Goal: Task Accomplishment & Management: Manage account settings

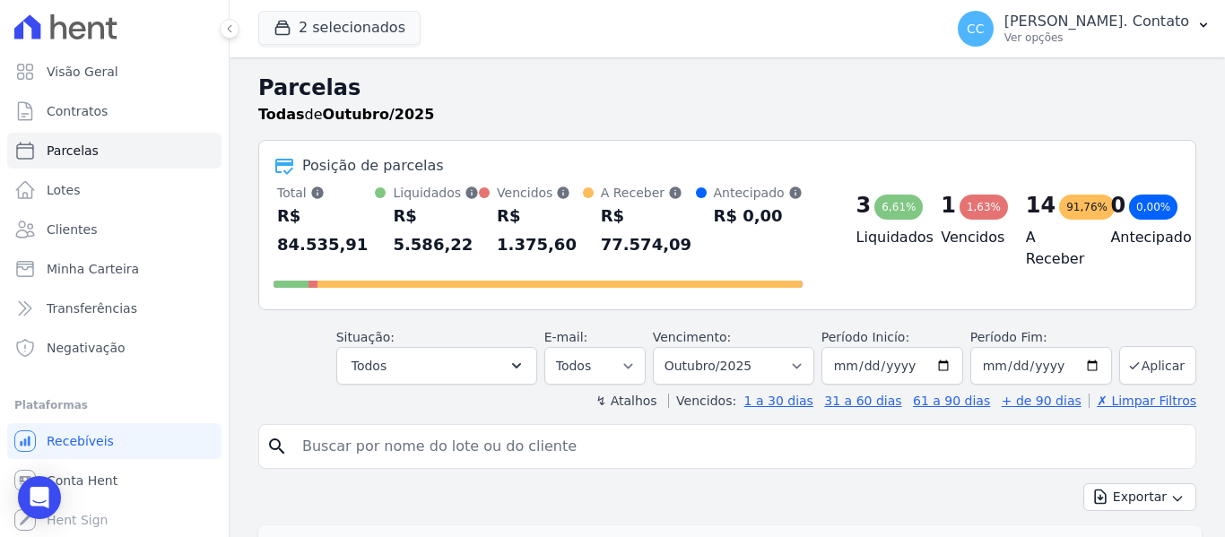
select select
click at [792, 347] on select "Filtrar por período ──────── Todos os meses Março/2023 Abril/2023 Maio/2023 Jun…" at bounding box center [733, 366] width 161 height 38
select select "09/2025"
click at [664, 347] on select "Filtrar por período ──────── Todos os meses Março/2023 Abril/2023 Maio/2023 Jun…" at bounding box center [733, 366] width 161 height 38
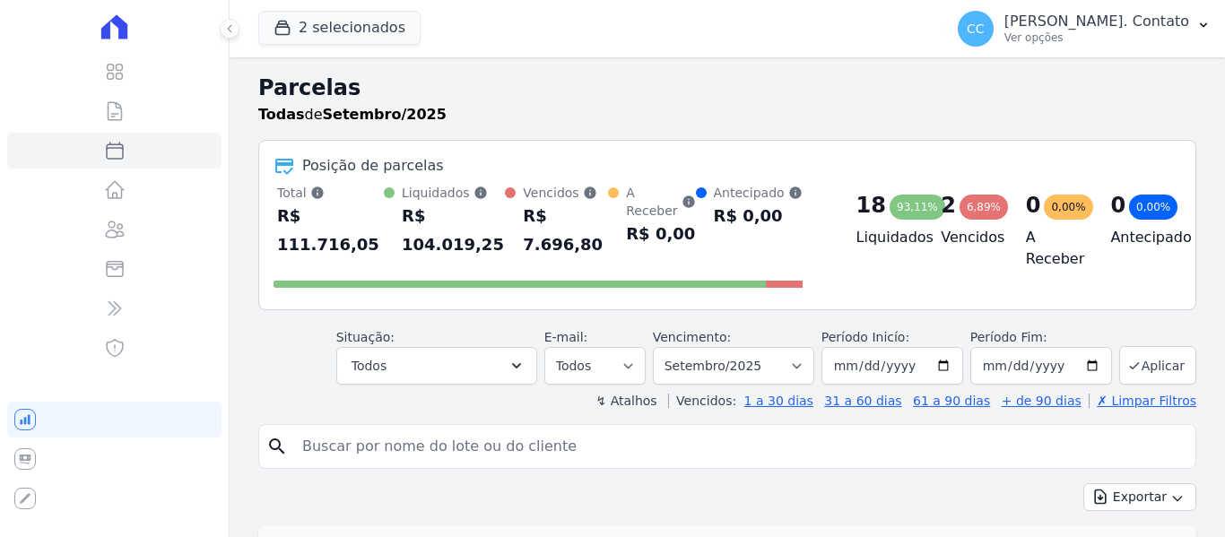
select select
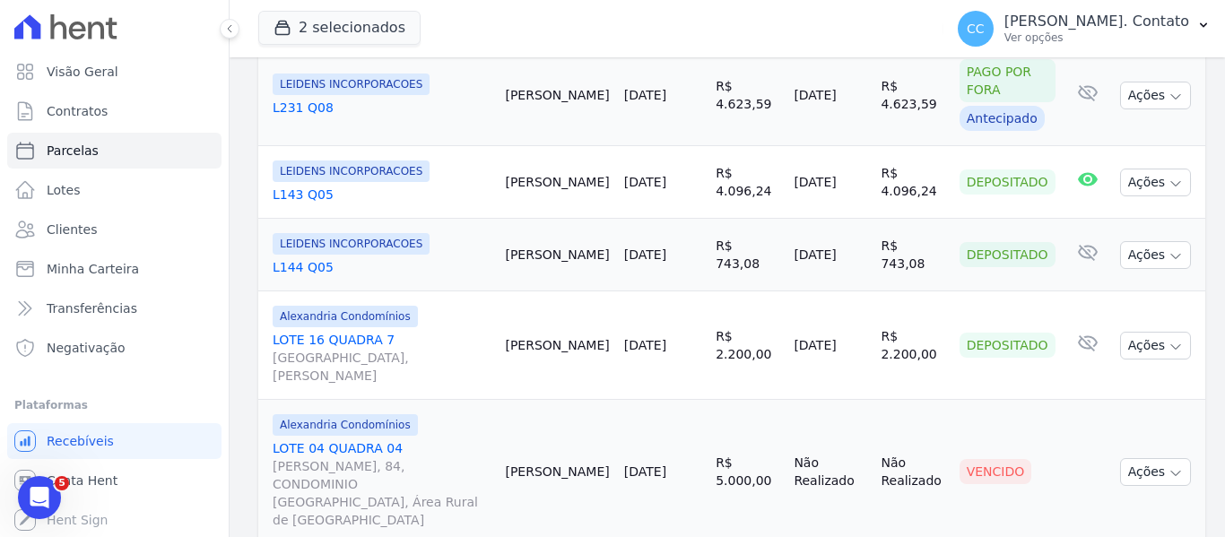
scroll to position [2040, 0]
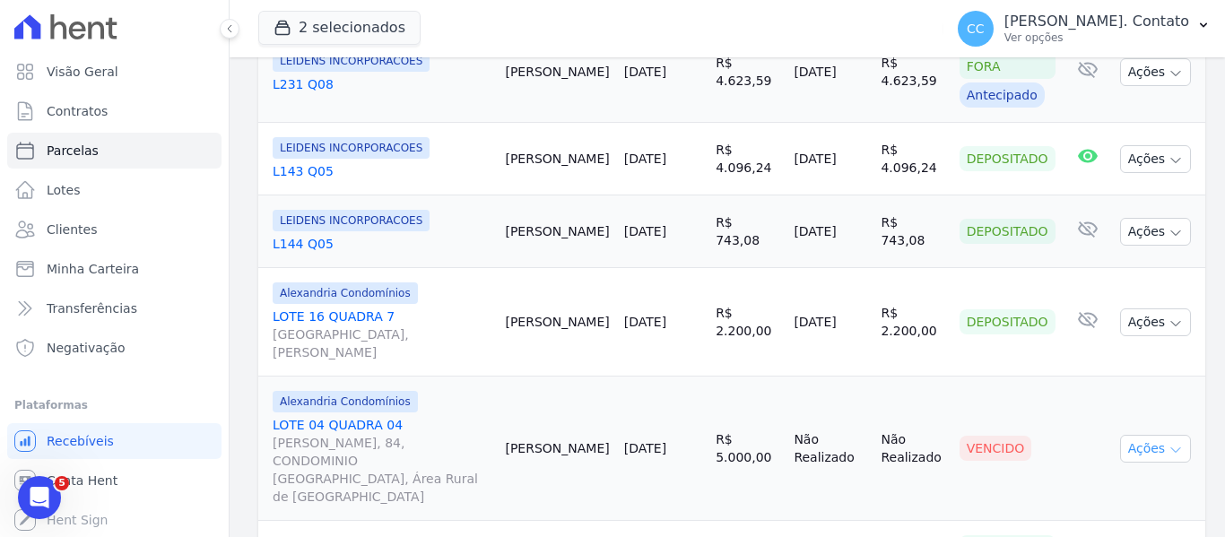
click at [1168, 443] on icon "button" at bounding box center [1175, 450] width 14 height 14
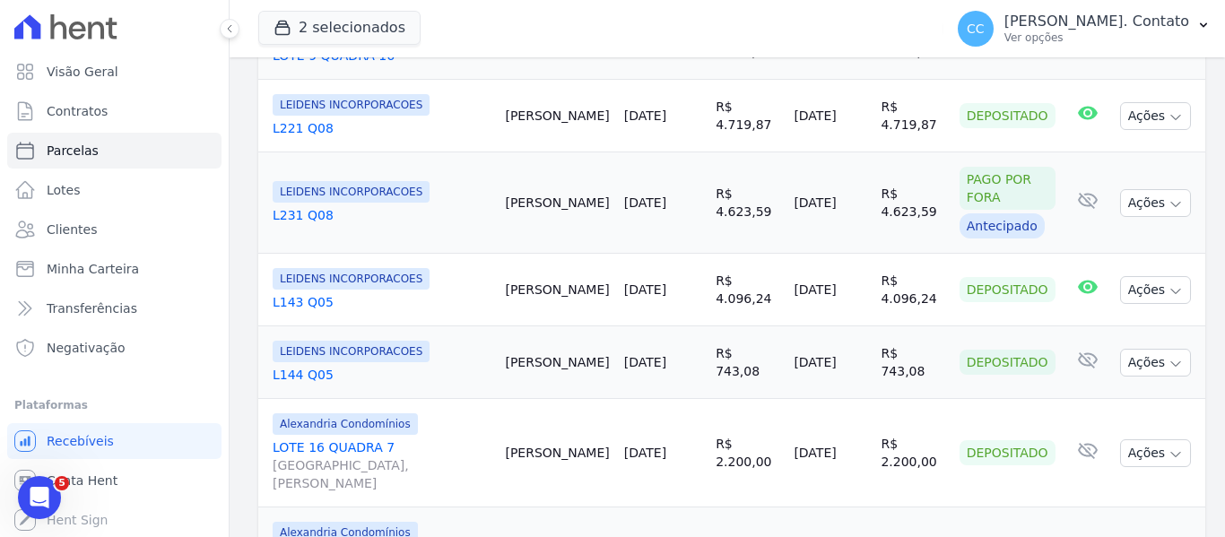
scroll to position [1951, 0]
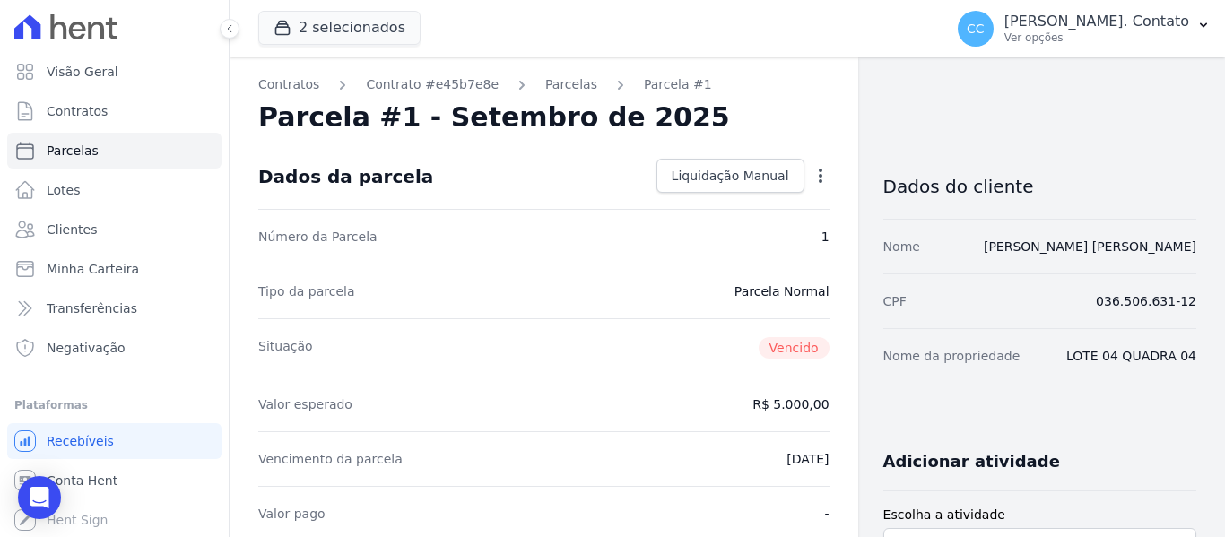
click at [818, 176] on icon "button" at bounding box center [820, 176] width 4 height 14
click at [774, 201] on link "Alterar" at bounding box center [743, 200] width 158 height 32
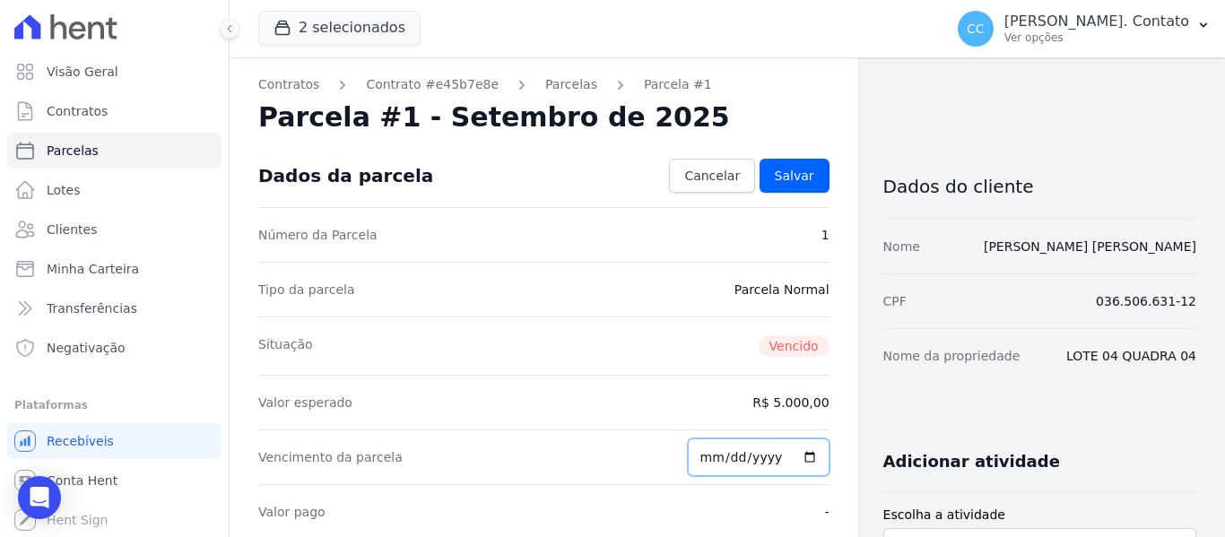
click at [800, 459] on input "2025-09-20" at bounding box center [759, 457] width 142 height 38
type input "2025-10-20"
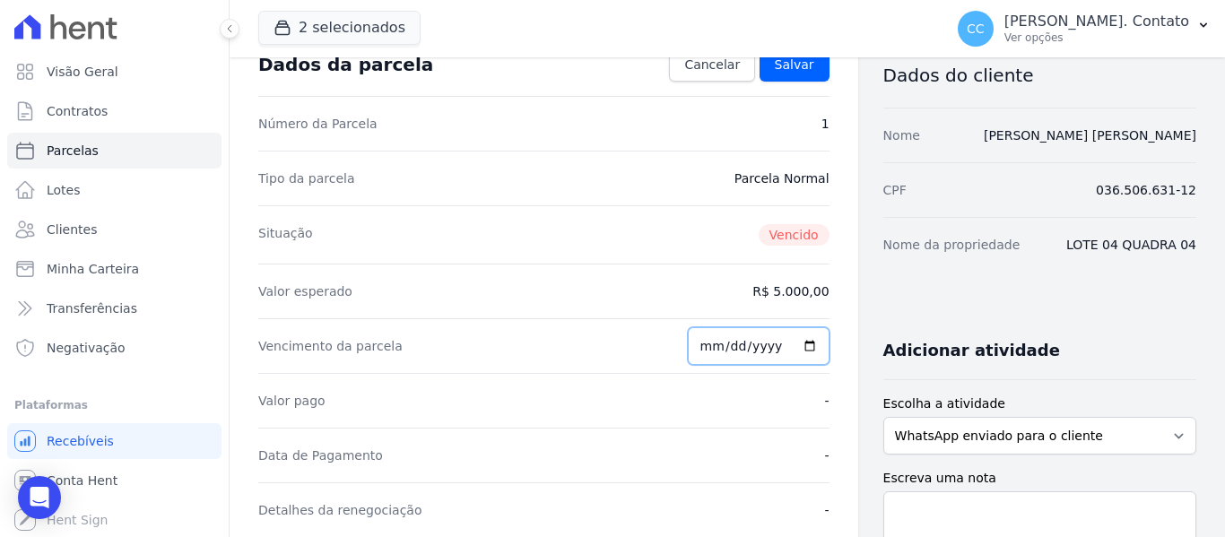
scroll to position [90, 0]
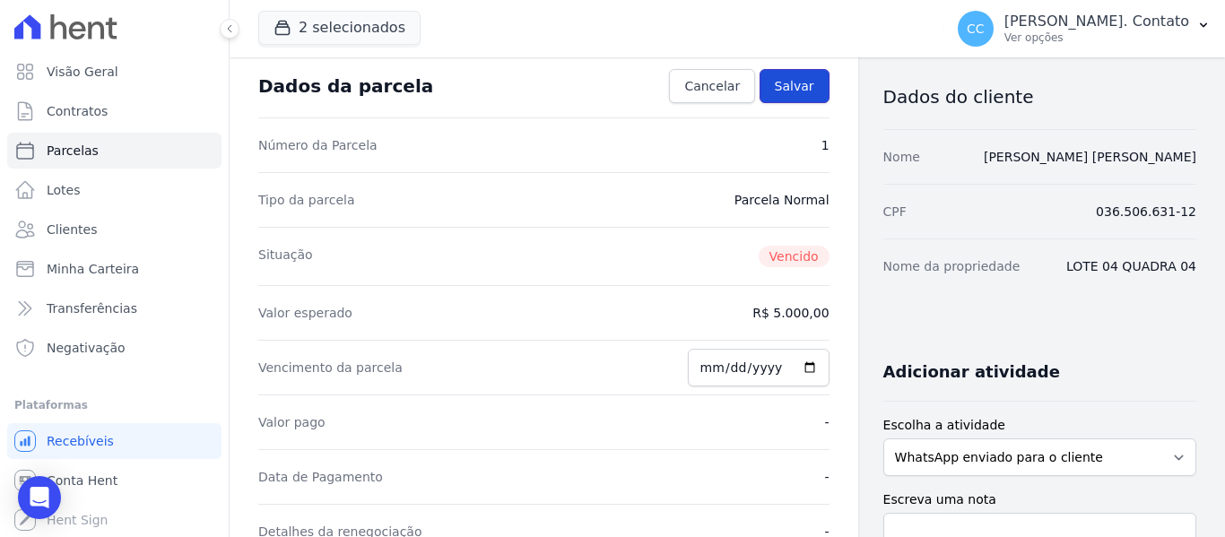
click at [777, 80] on span "Salvar" at bounding box center [794, 86] width 39 height 18
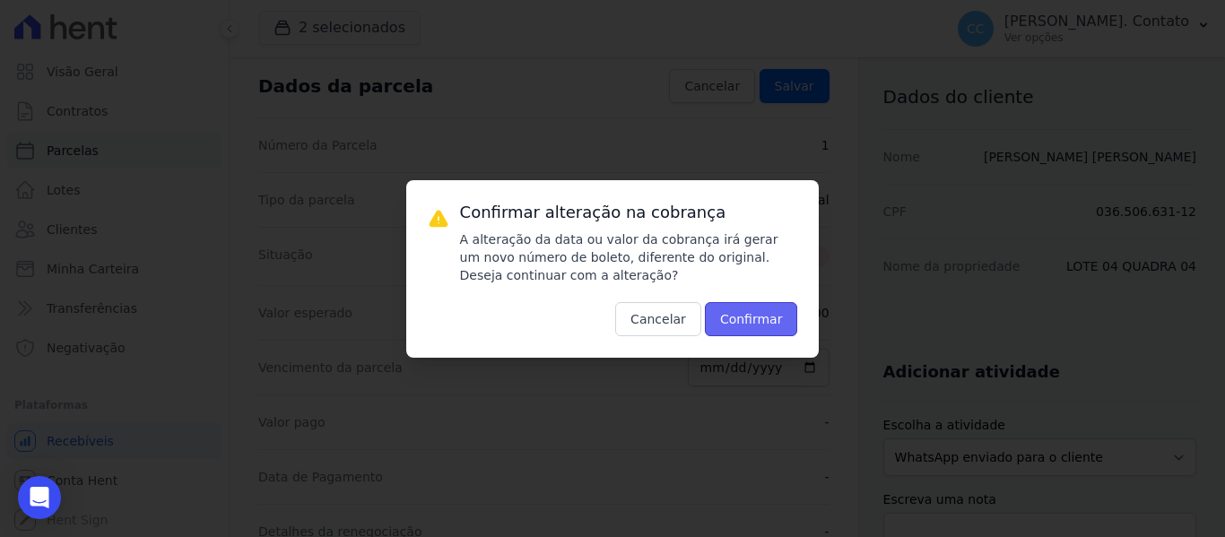
click at [752, 316] on button "Confirmar" at bounding box center [751, 319] width 93 height 34
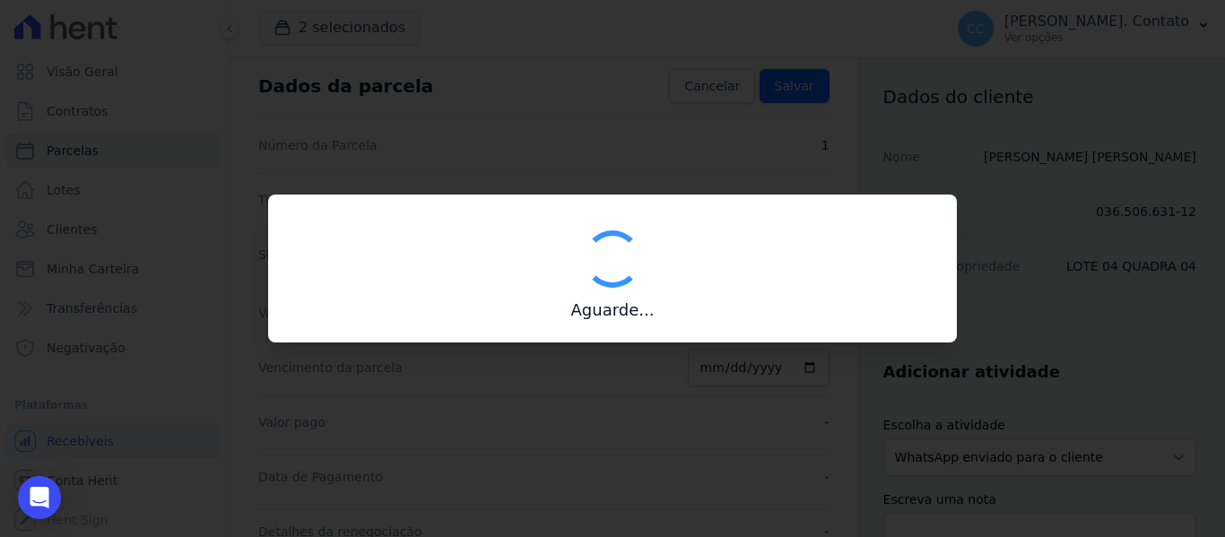
type input "00190000090335103300000652306176112100000500000"
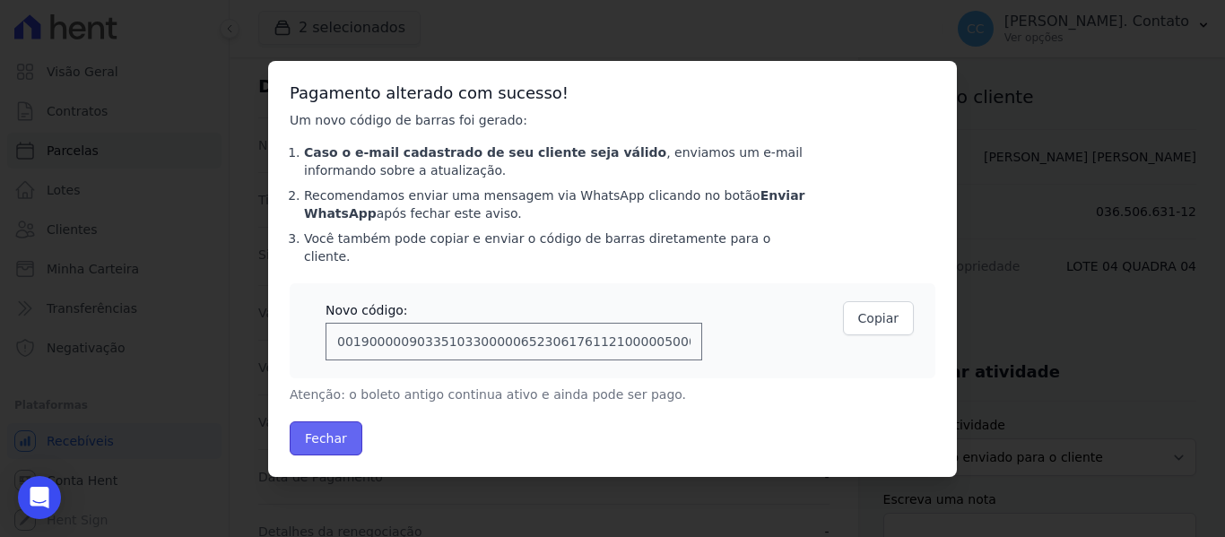
click at [343, 424] on button "Fechar" at bounding box center [326, 438] width 73 height 34
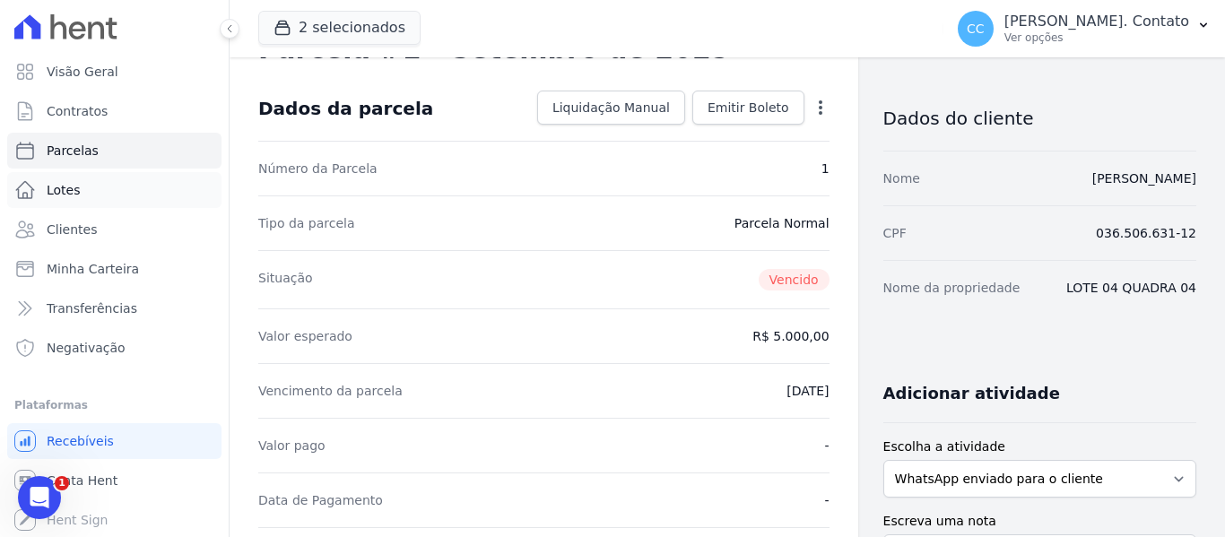
scroll to position [179, 0]
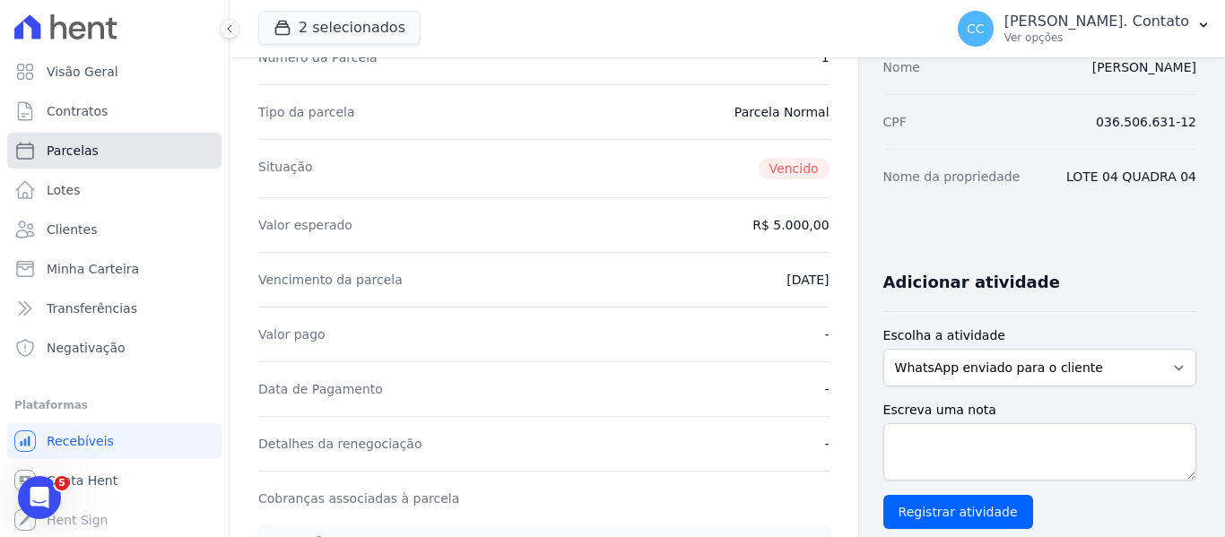
click at [77, 150] on span "Parcelas" at bounding box center [73, 151] width 52 height 18
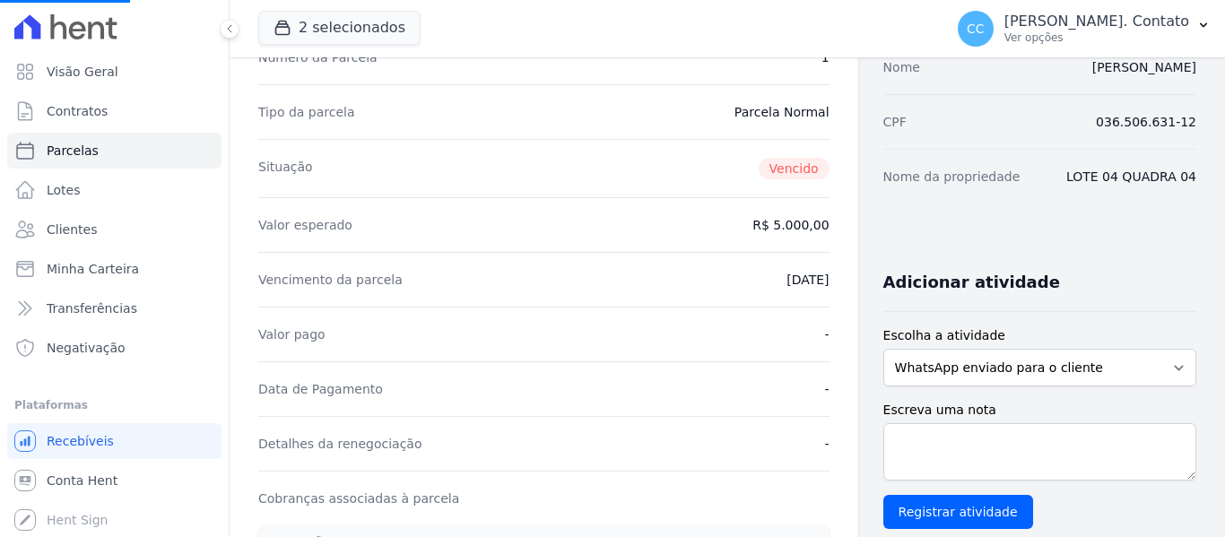
select select
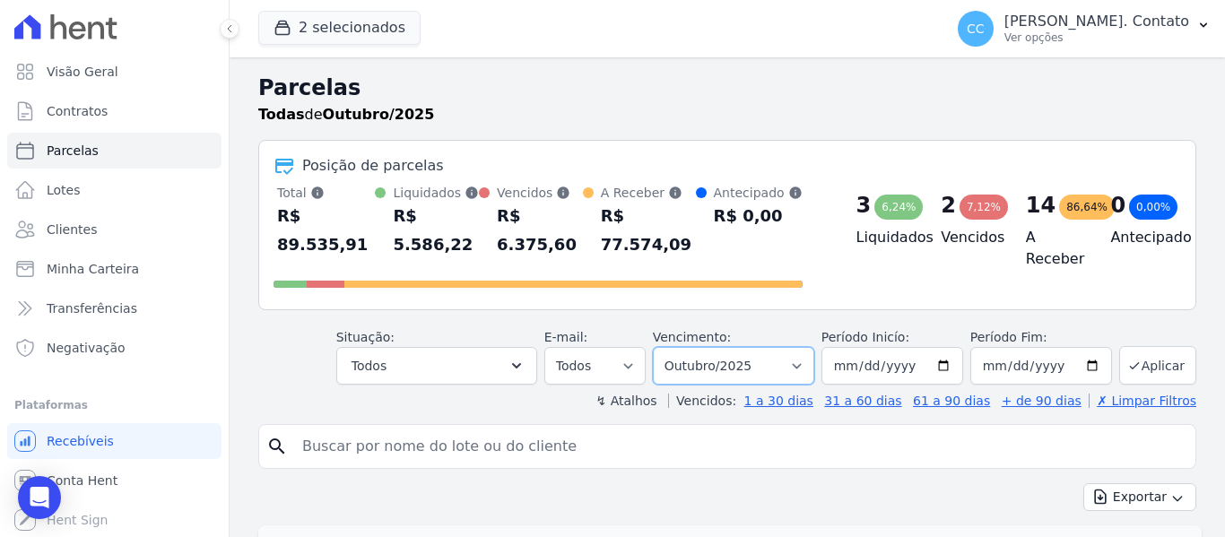
click at [796, 360] on select "Filtrar por período ──────── Todos os meses Março/2023 Abril/2023 Maio/2023 Jun…" at bounding box center [733, 366] width 161 height 38
select select "09/2025"
click at [664, 347] on select "Filtrar por período ──────── Todos os meses Março/2023 Abril/2023 Maio/2023 Jun…" at bounding box center [733, 366] width 161 height 38
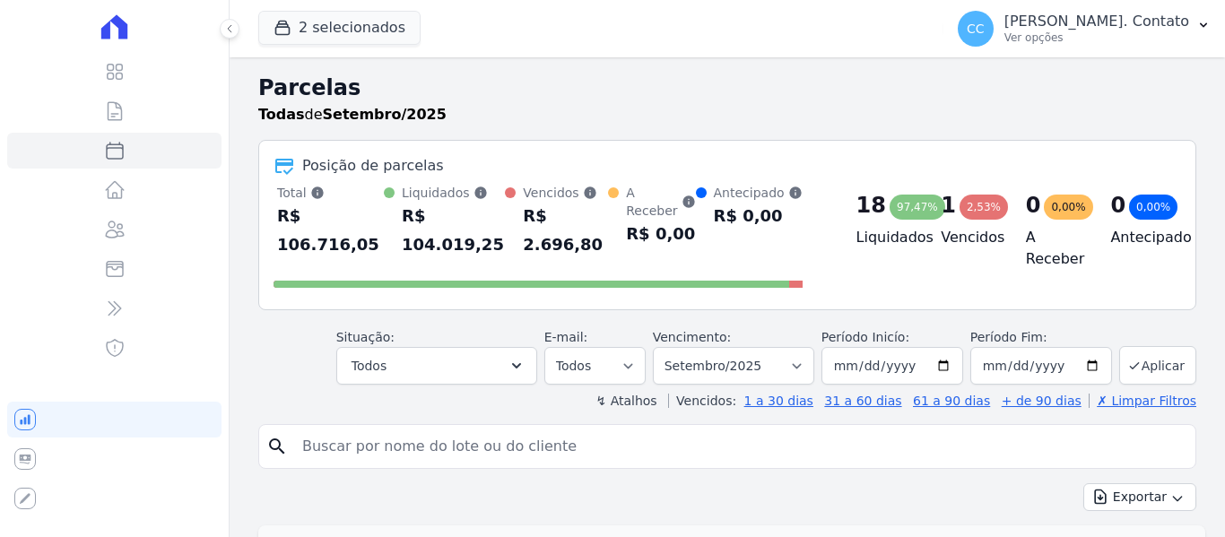
select select
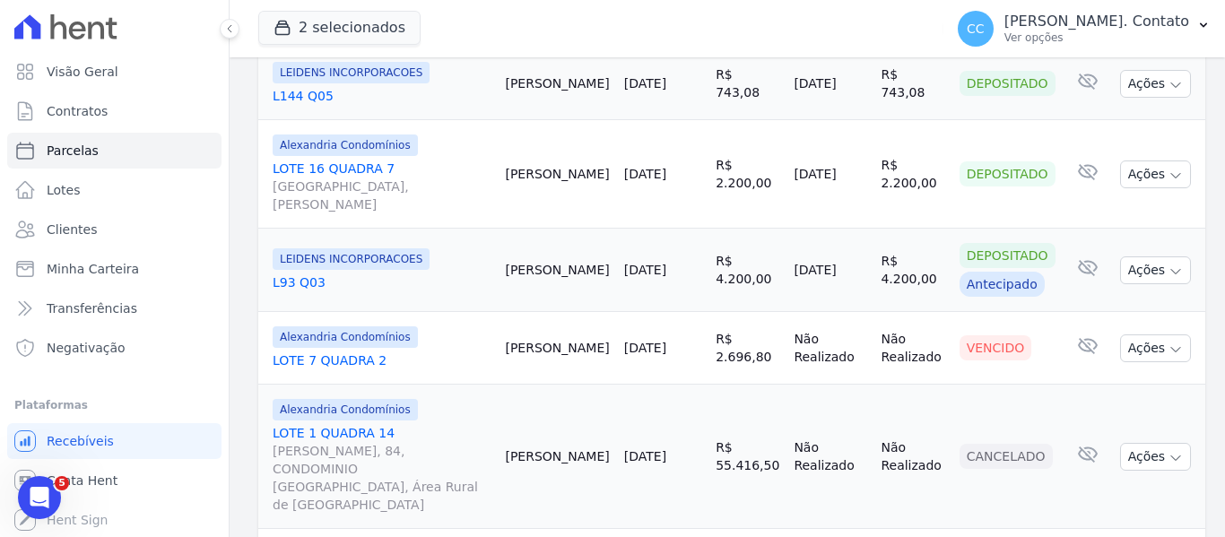
scroll to position [2220, 0]
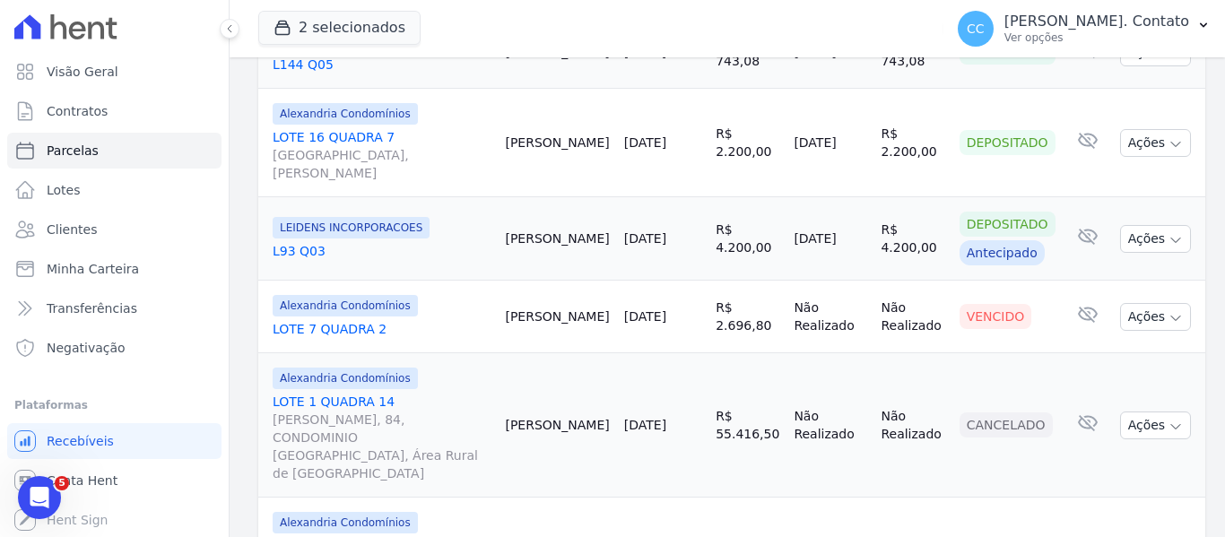
select select
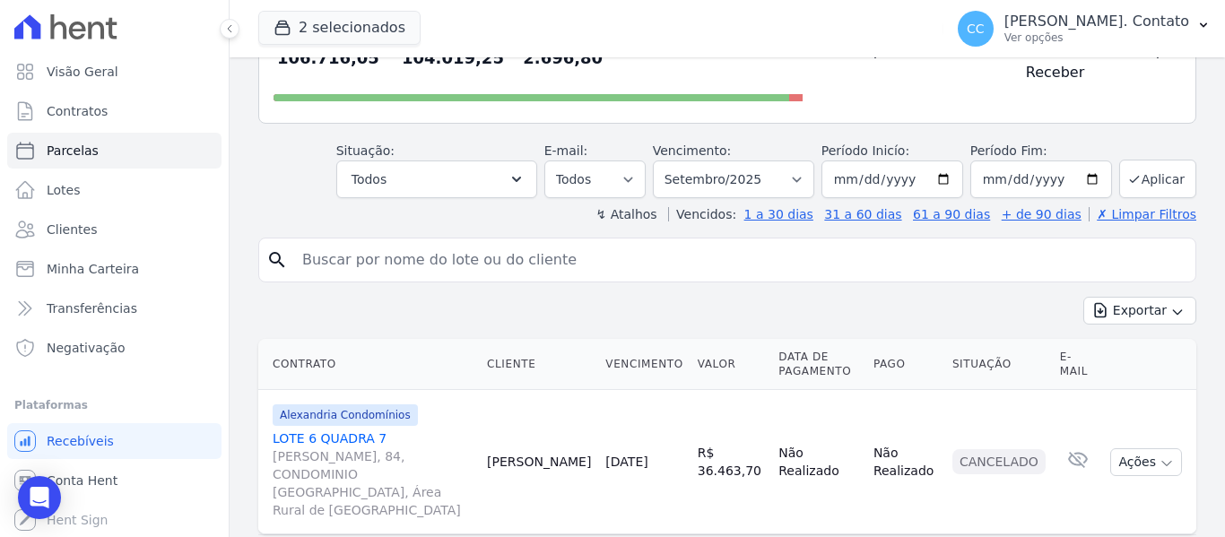
scroll to position [204, 0]
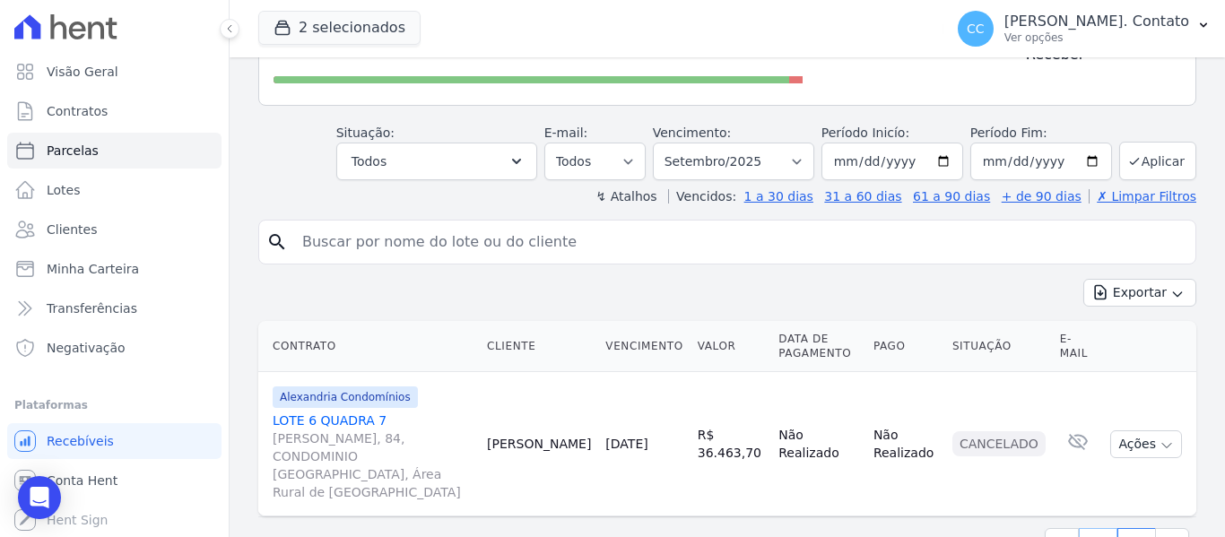
click at [1087, 528] on link "1" at bounding box center [1097, 545] width 39 height 34
click at [1082, 528] on link "1" at bounding box center [1097, 545] width 39 height 34
select select
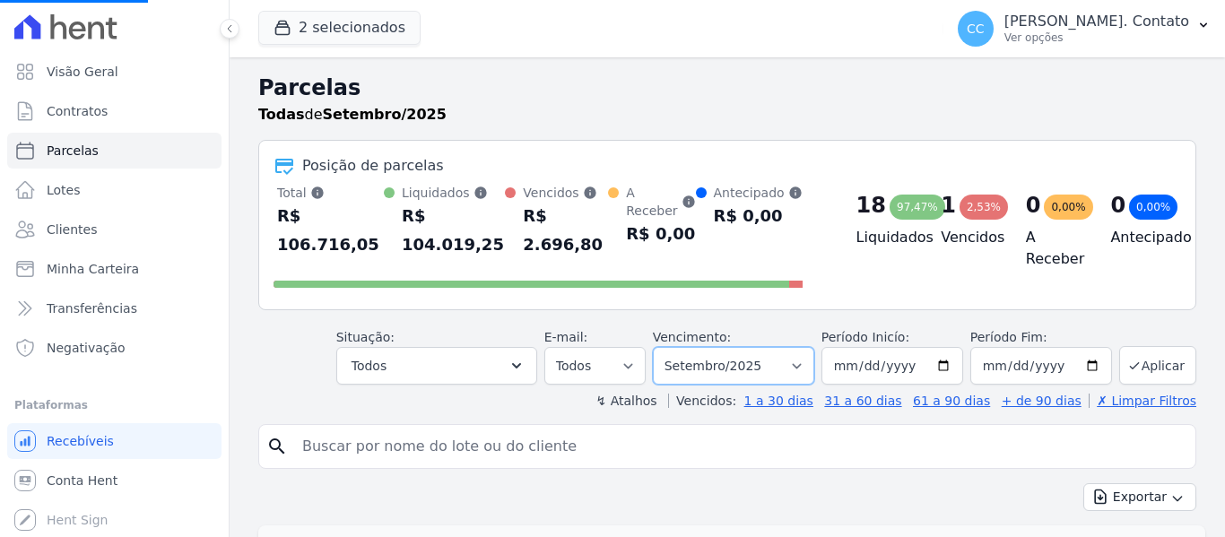
click at [792, 347] on select "Filtrar por período ──────── Todos os meses Março/2023 Abril/2023 Maio/2023 Jun…" at bounding box center [733, 366] width 161 height 38
select select
click at [794, 351] on select "Filtrar por período ──────── Todos os meses Março/2023 Abril/2023 Maio/2023 Jun…" at bounding box center [733, 366] width 161 height 38
select select "10/2025"
click at [664, 347] on select "Filtrar por período ──────── Todos os meses Março/2023 Abril/2023 Maio/2023 Jun…" at bounding box center [733, 366] width 161 height 38
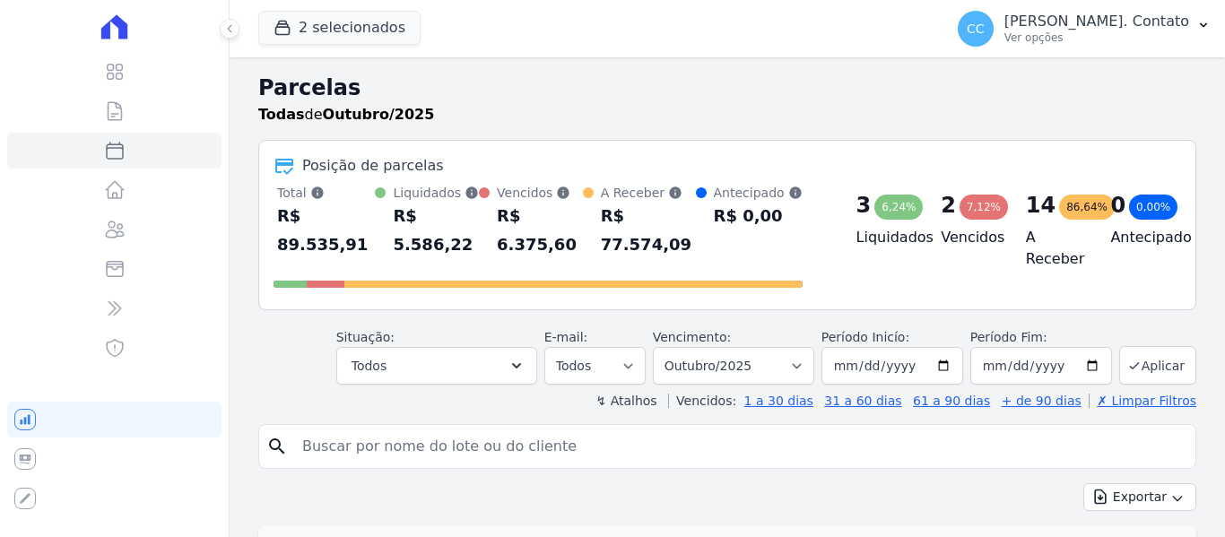
select select
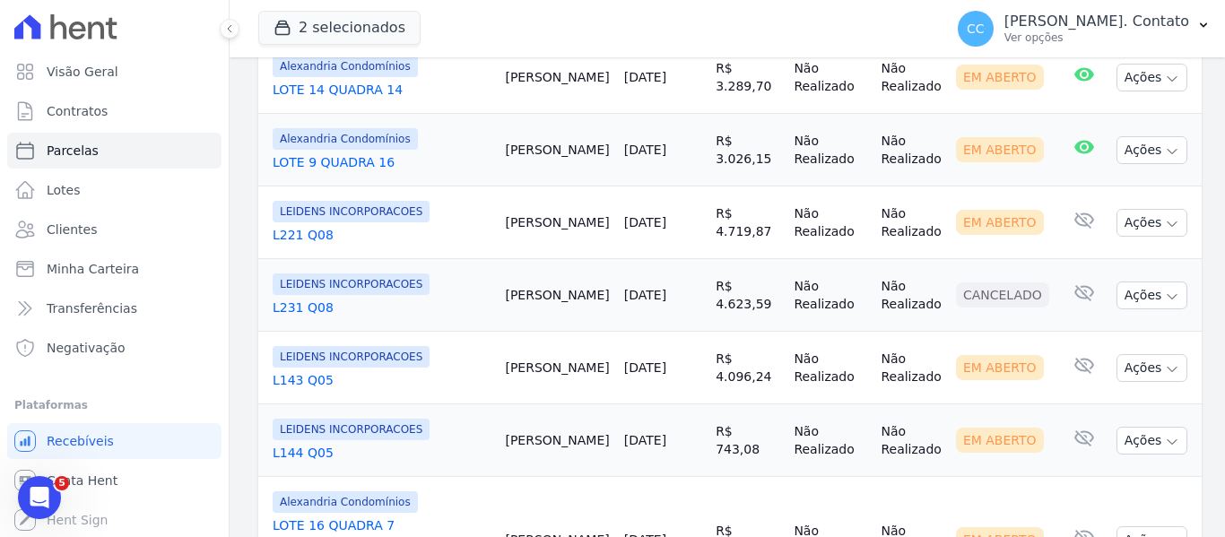
scroll to position [1524, 0]
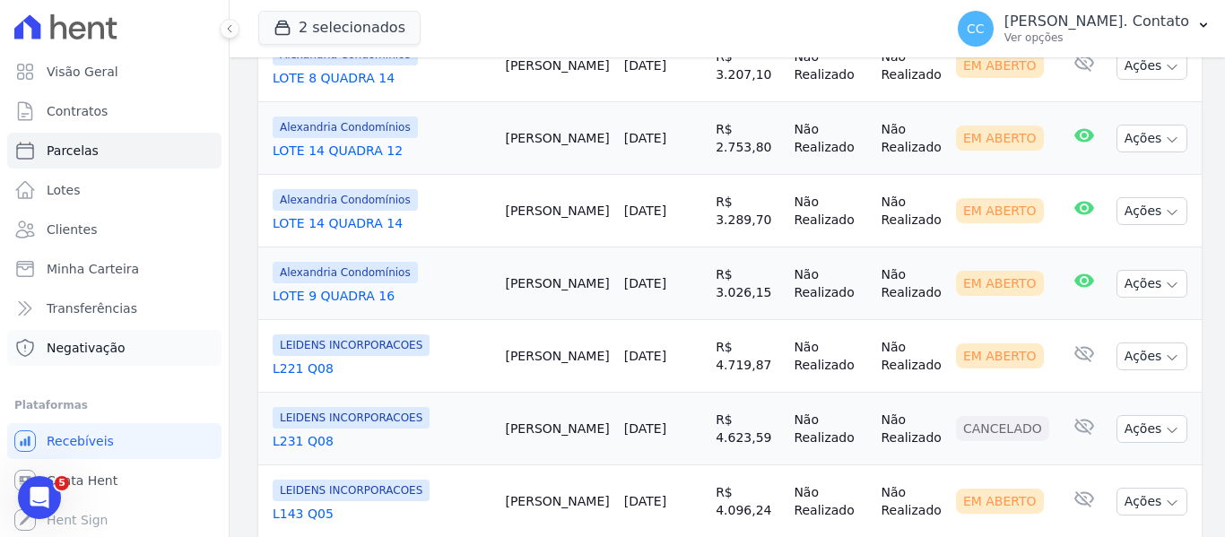
click at [102, 350] on span "Negativação" at bounding box center [86, 348] width 79 height 18
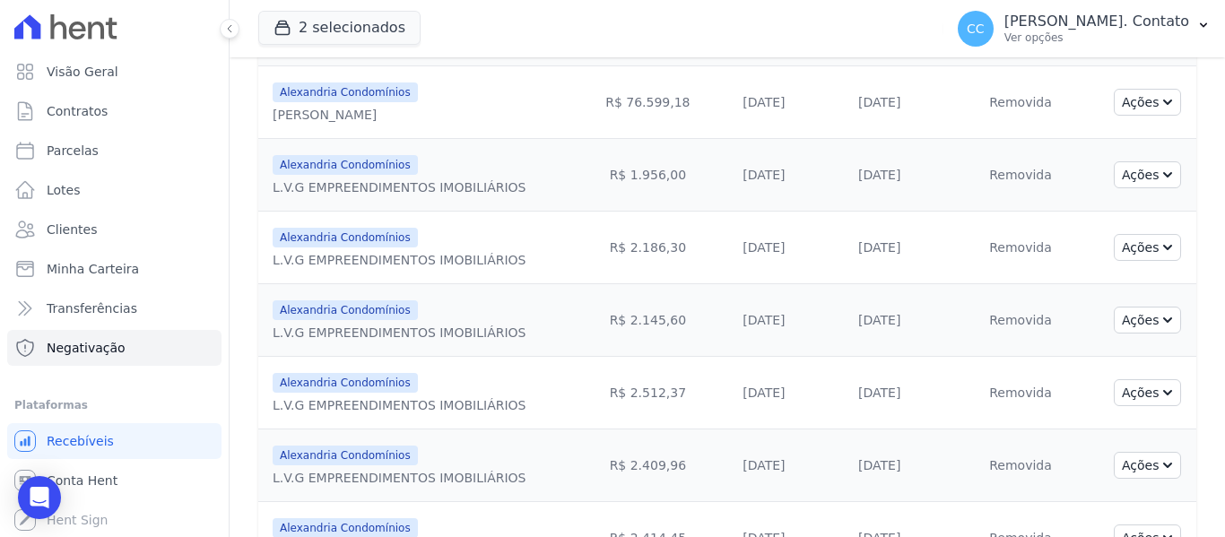
scroll to position [882, 0]
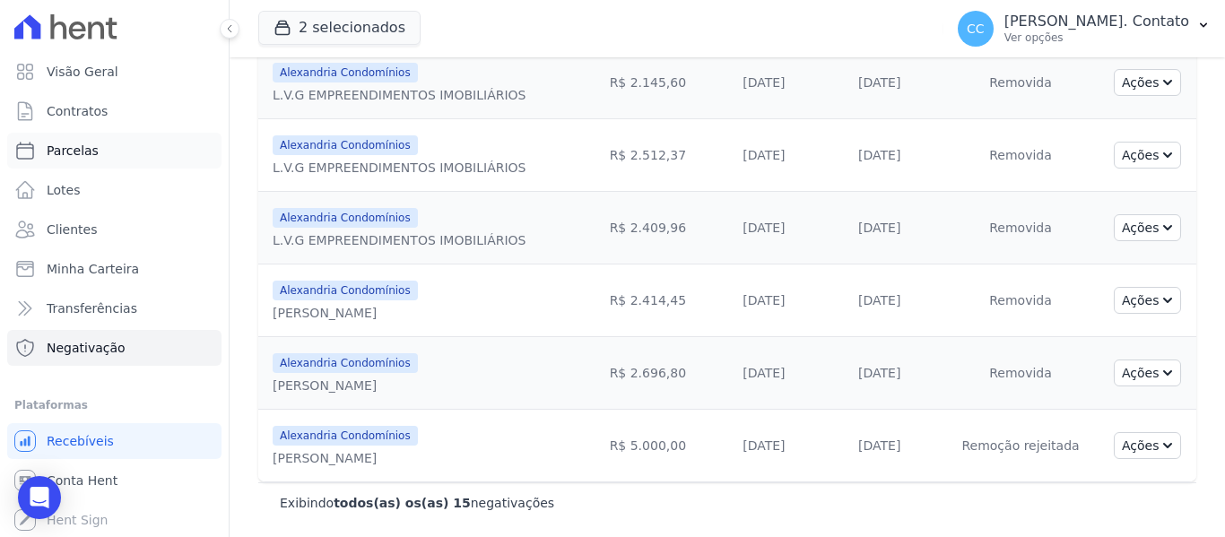
click at [91, 148] on span "Parcelas" at bounding box center [73, 151] width 52 height 18
select select
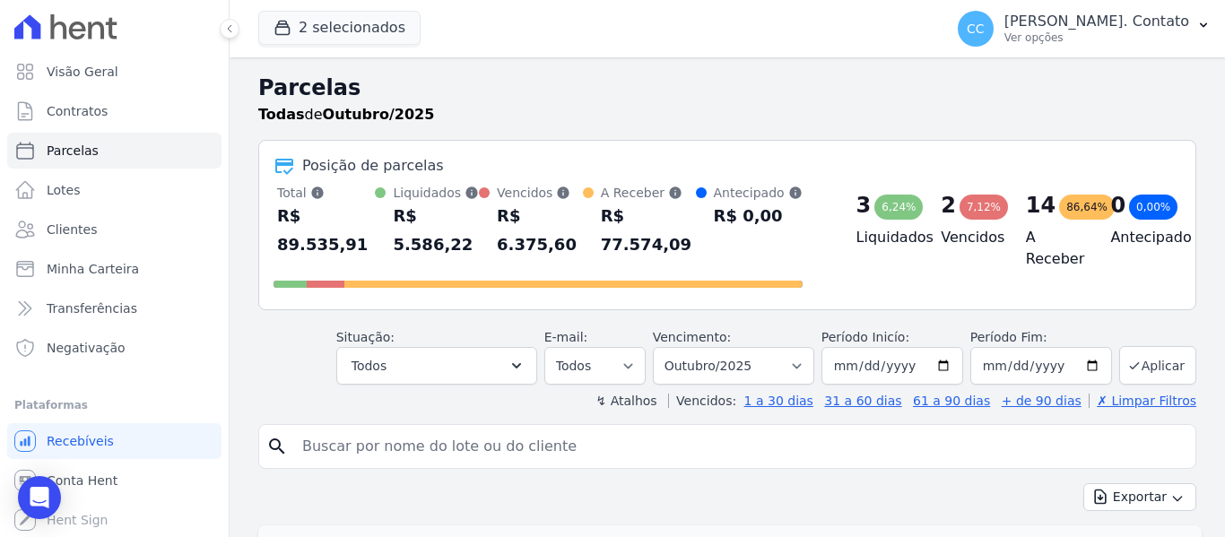
click at [334, 429] on input "search" at bounding box center [739, 447] width 896 height 36
type input "andre"
select select
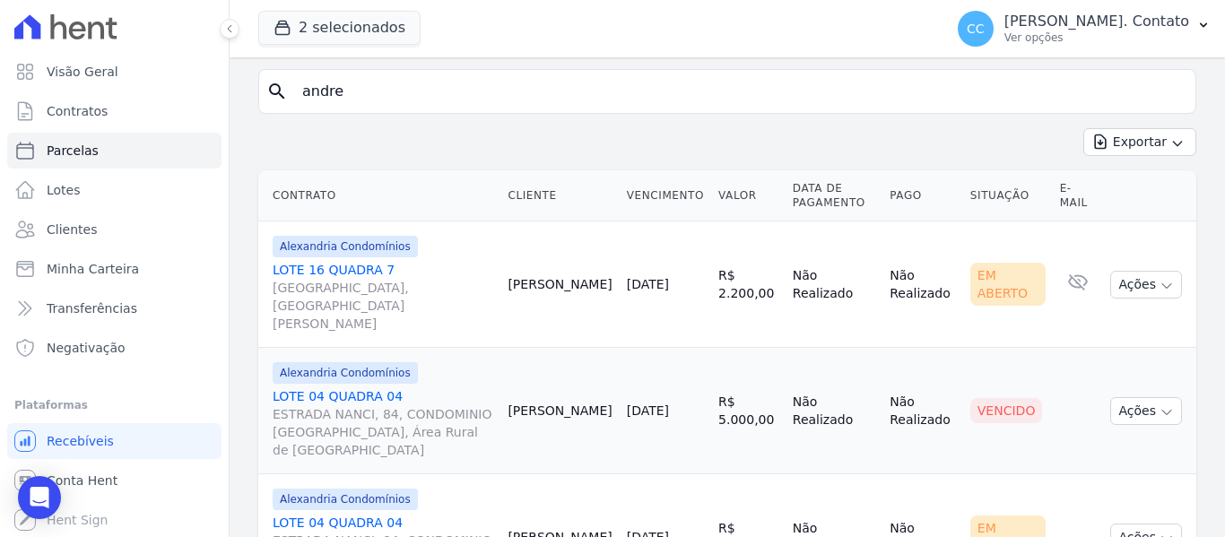
scroll to position [179, 0]
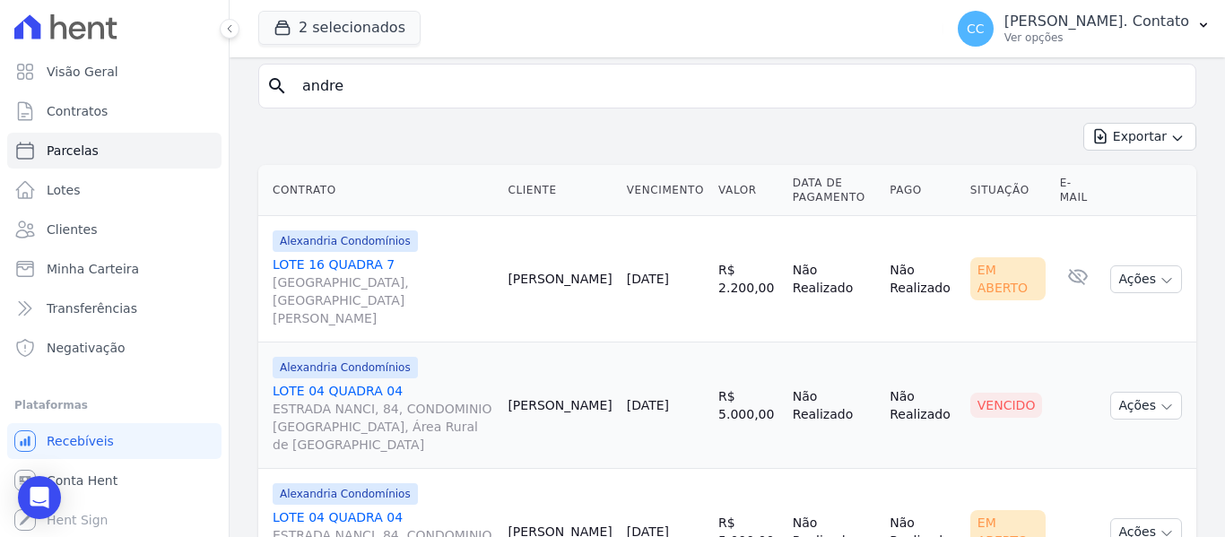
click at [338, 382] on link "LOTE 04 QUADRA 04 ESTRADA NANCI, 84, CONDOMINIO [GEOGRAPHIC_DATA], Área Rural d…" at bounding box center [383, 418] width 221 height 72
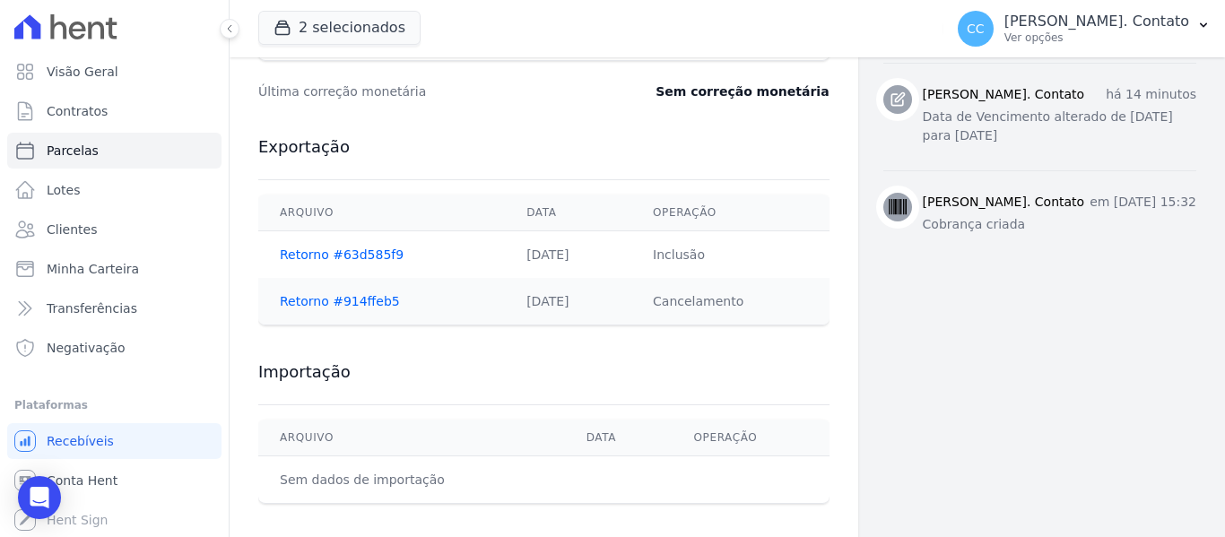
scroll to position [738, 0]
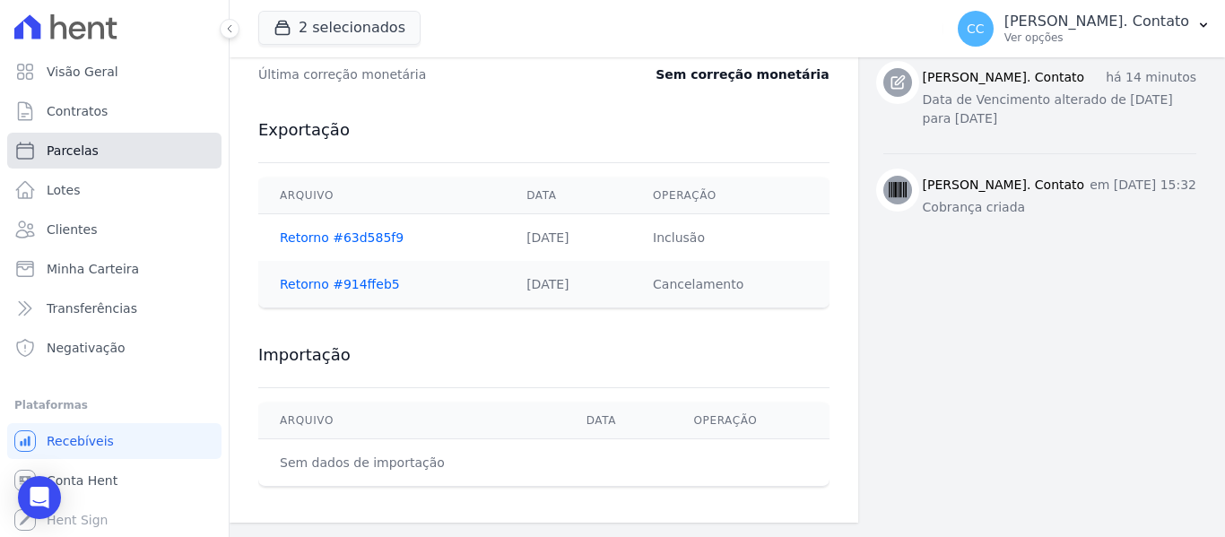
click at [64, 160] on link "Parcelas" at bounding box center [114, 151] width 214 height 36
select select
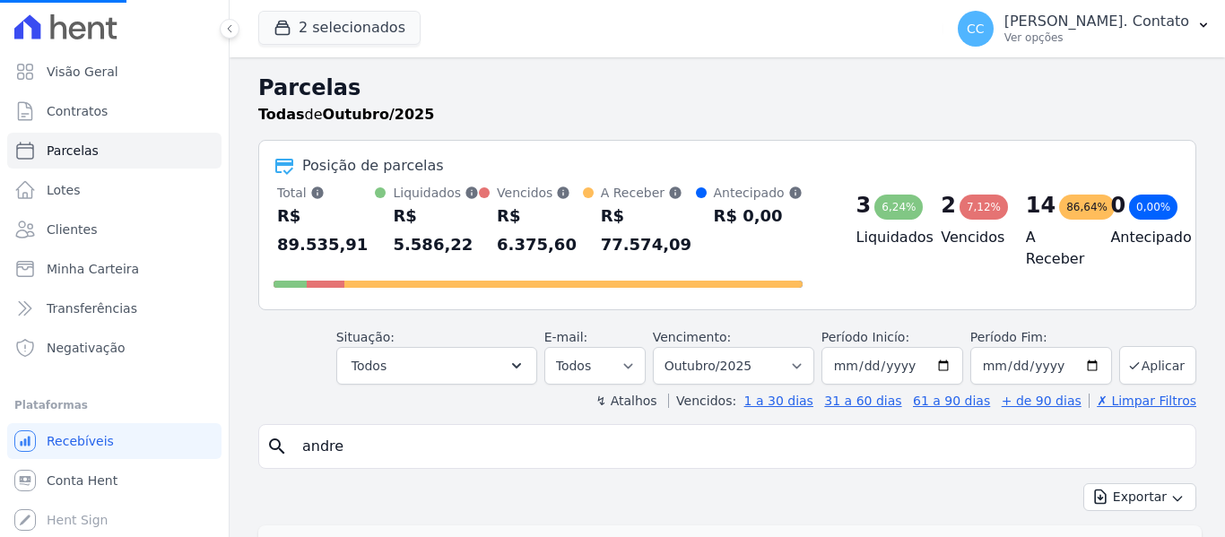
scroll to position [269, 0]
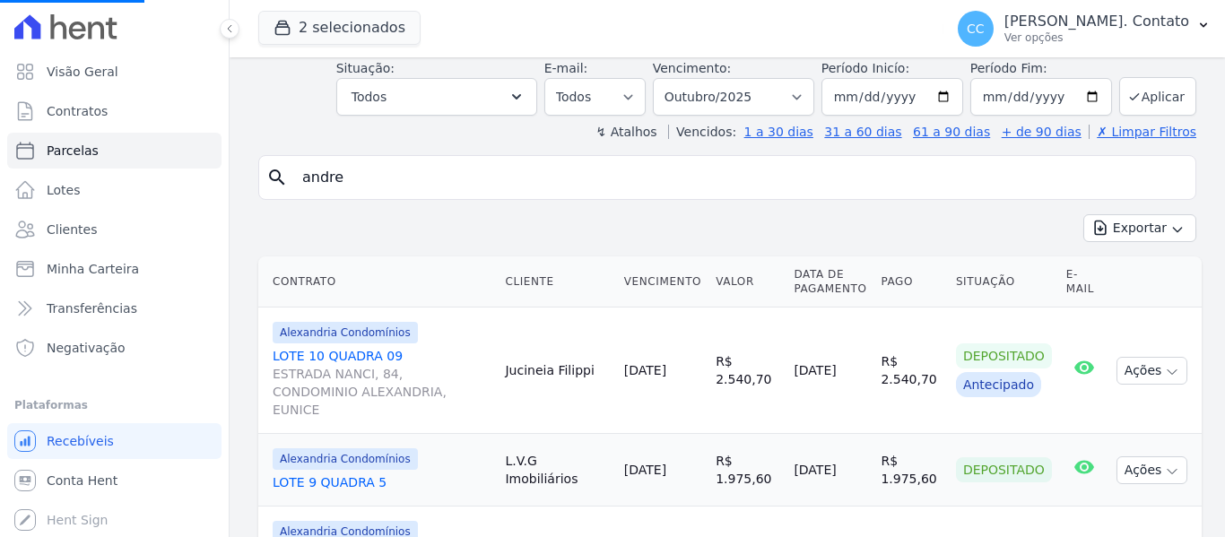
select select
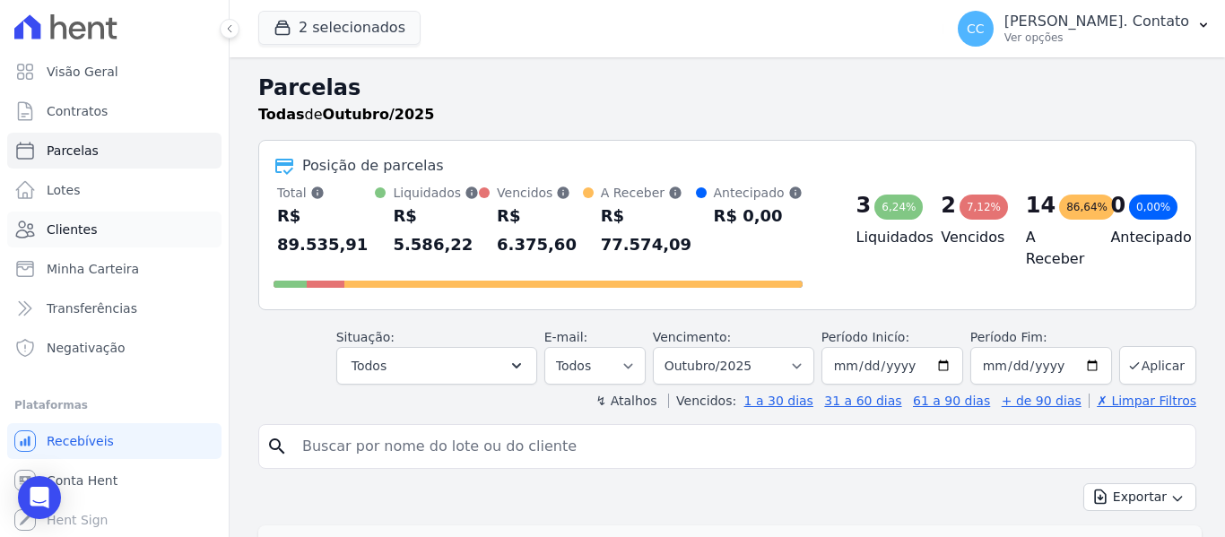
click at [63, 223] on span "Clientes" at bounding box center [72, 230] width 50 height 18
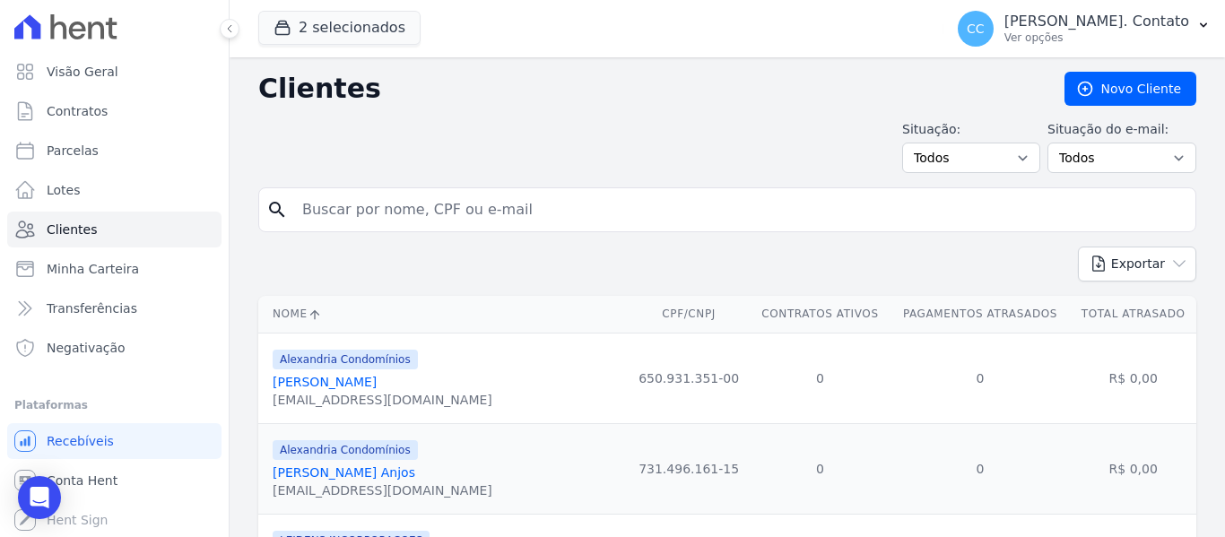
click at [319, 217] on input "search" at bounding box center [739, 210] width 896 height 36
type input "andre"
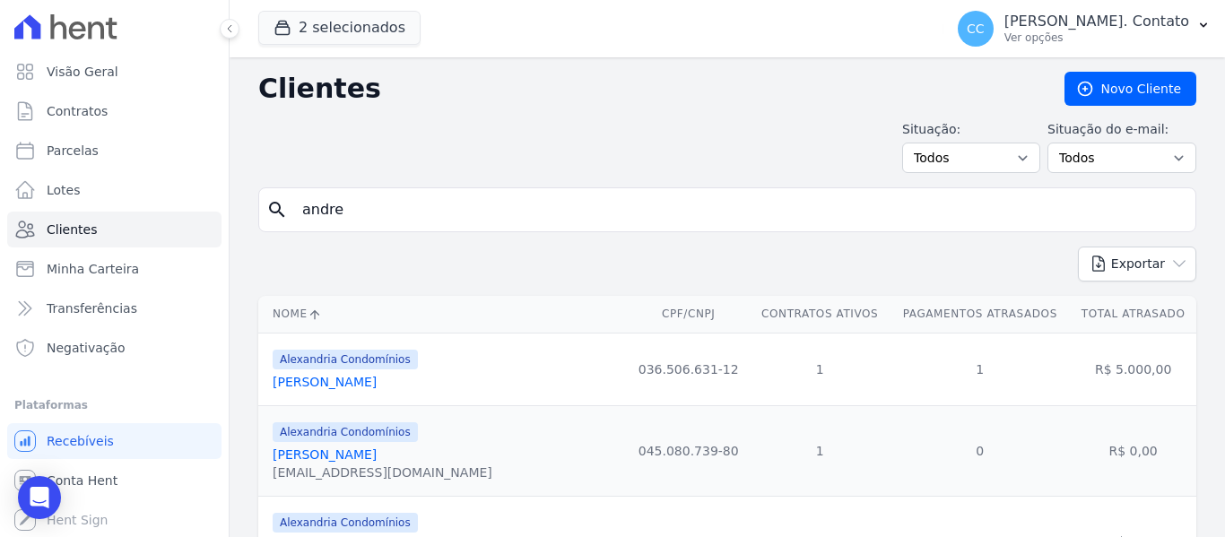
click at [332, 380] on link "[PERSON_NAME]" at bounding box center [325, 382] width 104 height 14
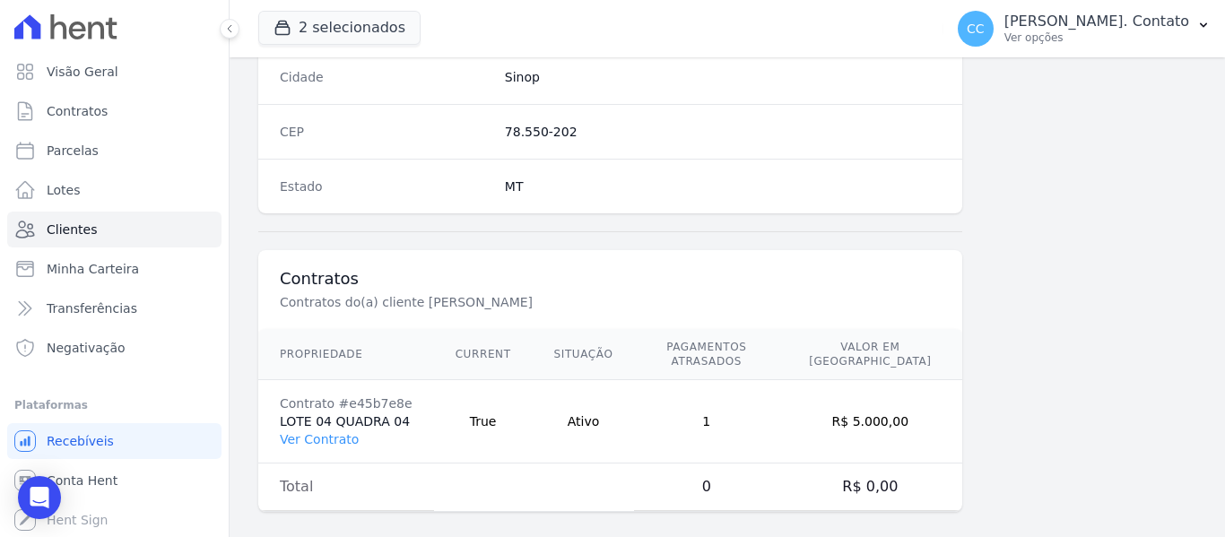
scroll to position [1140, 0]
click at [291, 429] on link "Ver Contrato" at bounding box center [319, 436] width 79 height 14
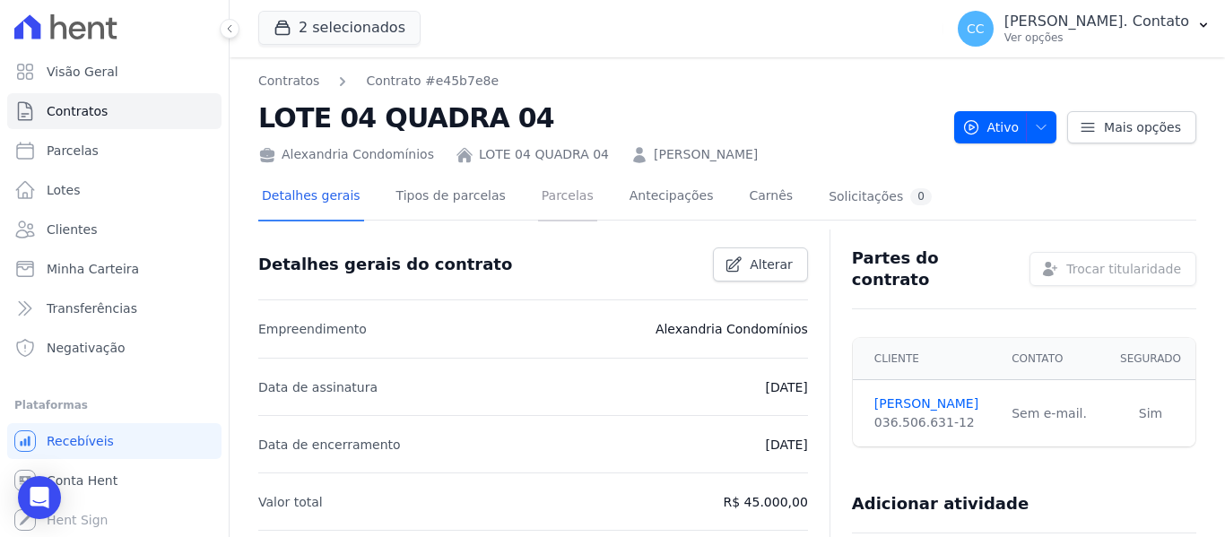
click at [538, 196] on link "Parcelas" at bounding box center [567, 198] width 59 height 48
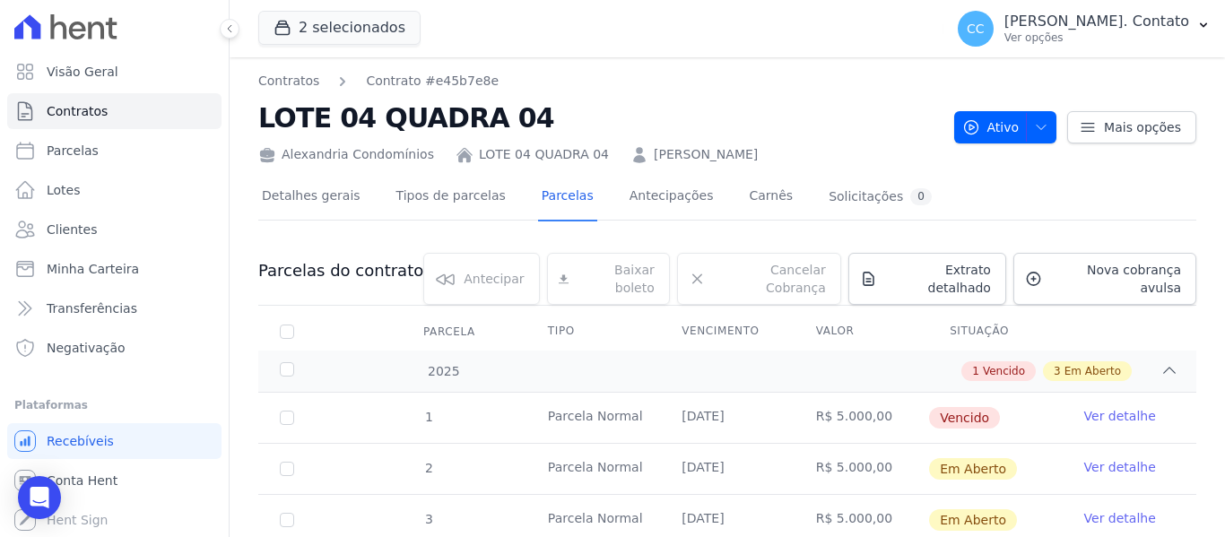
scroll to position [141, 0]
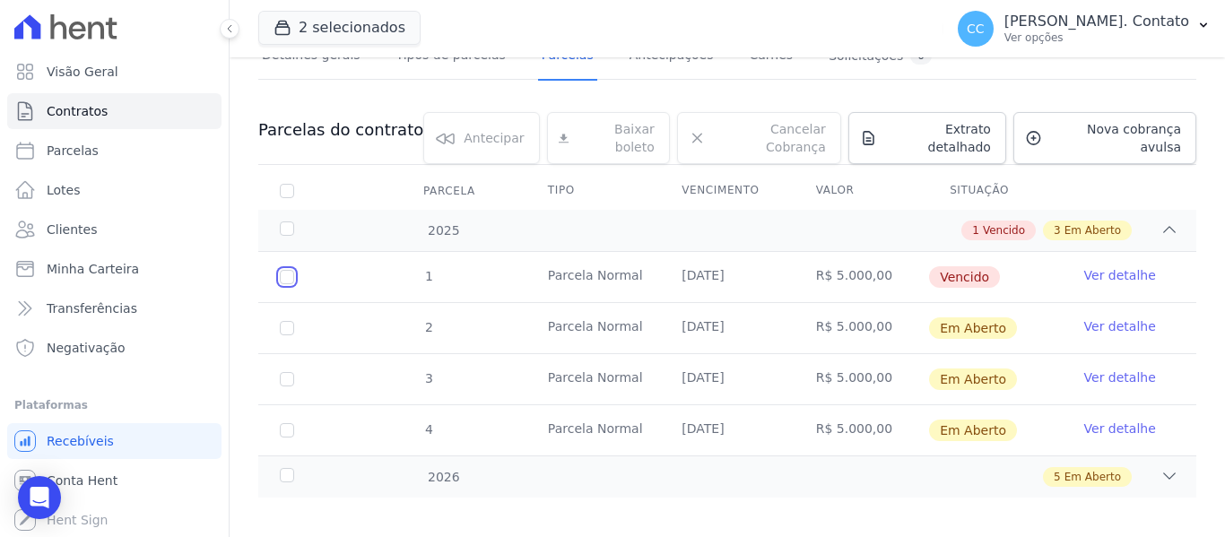
click at [290, 270] on input "checkbox" at bounding box center [287, 277] width 14 height 14
checkbox input "true"
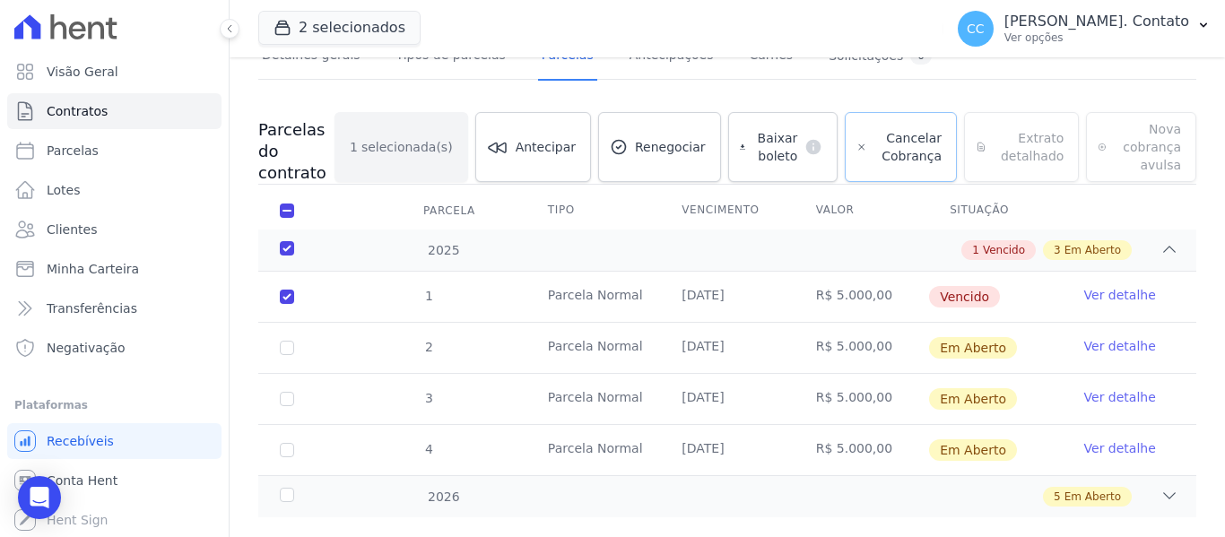
click at [899, 151] on span "Cancelar Cobrança" at bounding box center [907, 147] width 67 height 36
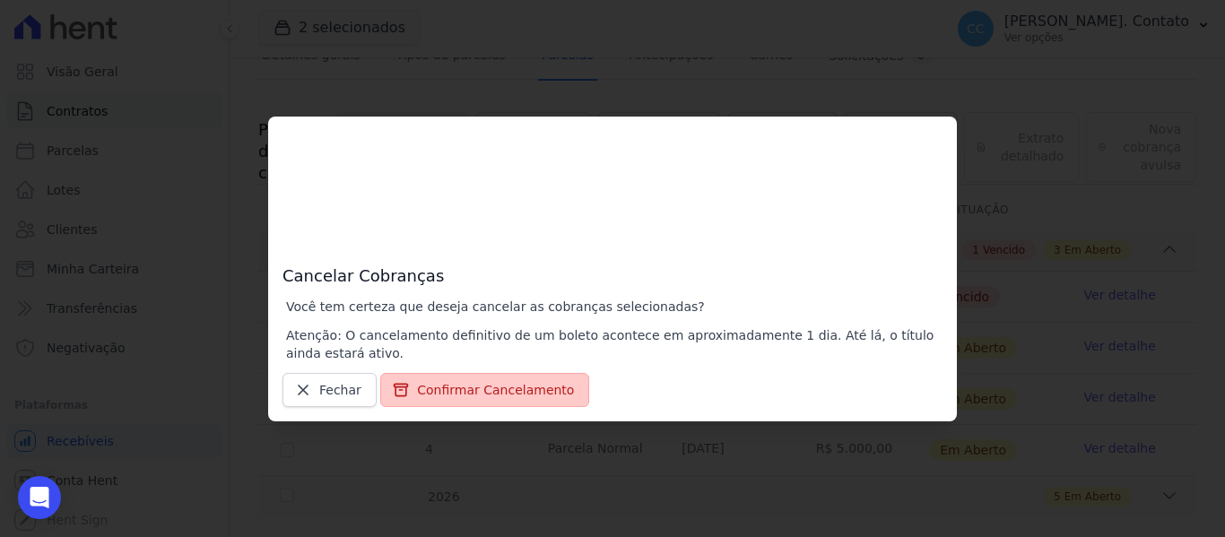
click at [475, 387] on button "Confirmar Cancelamento" at bounding box center [484, 390] width 209 height 34
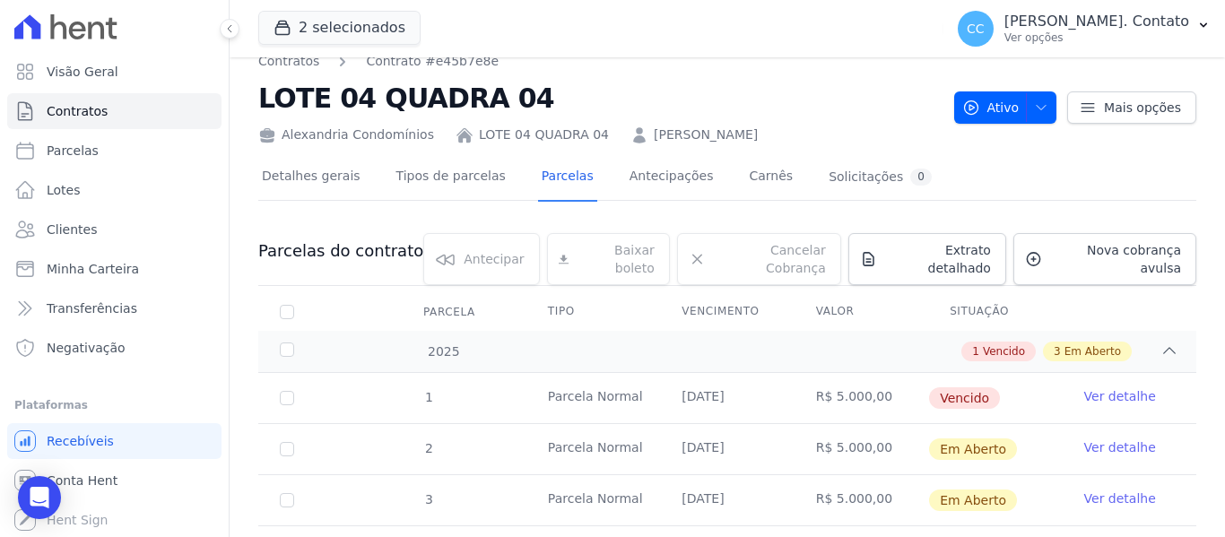
scroll to position [179, 0]
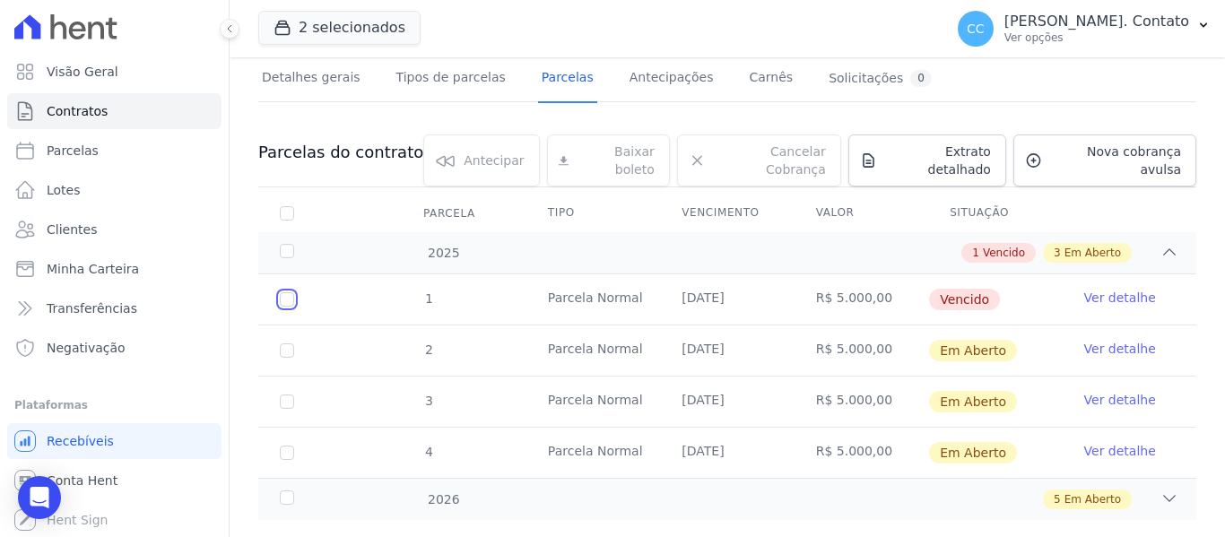
click at [284, 292] on input "checkbox" at bounding box center [287, 299] width 14 height 14
checkbox input "true"
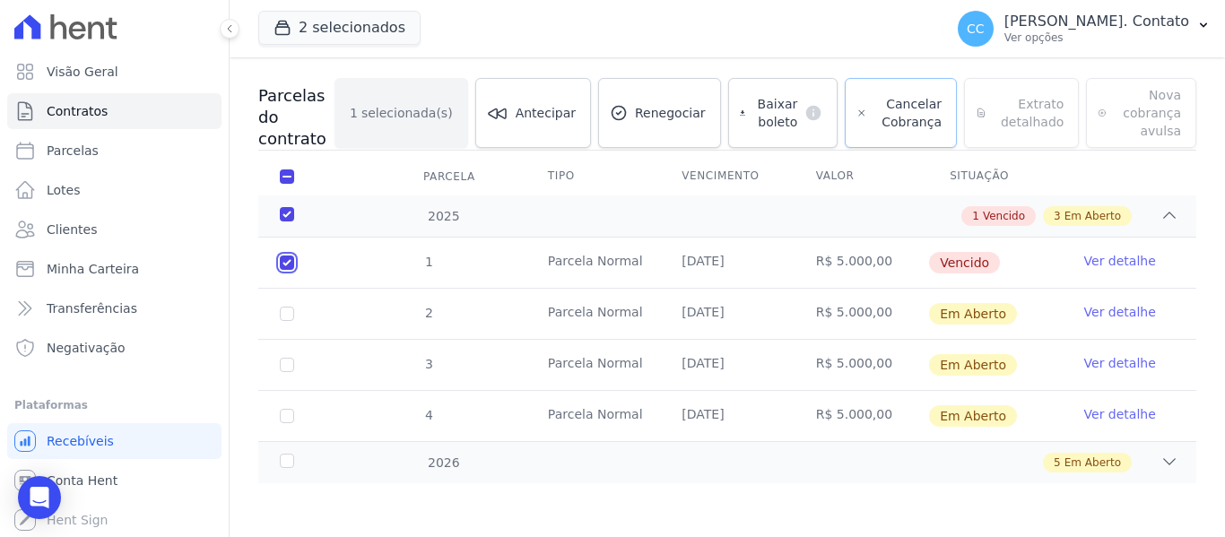
scroll to position [118, 0]
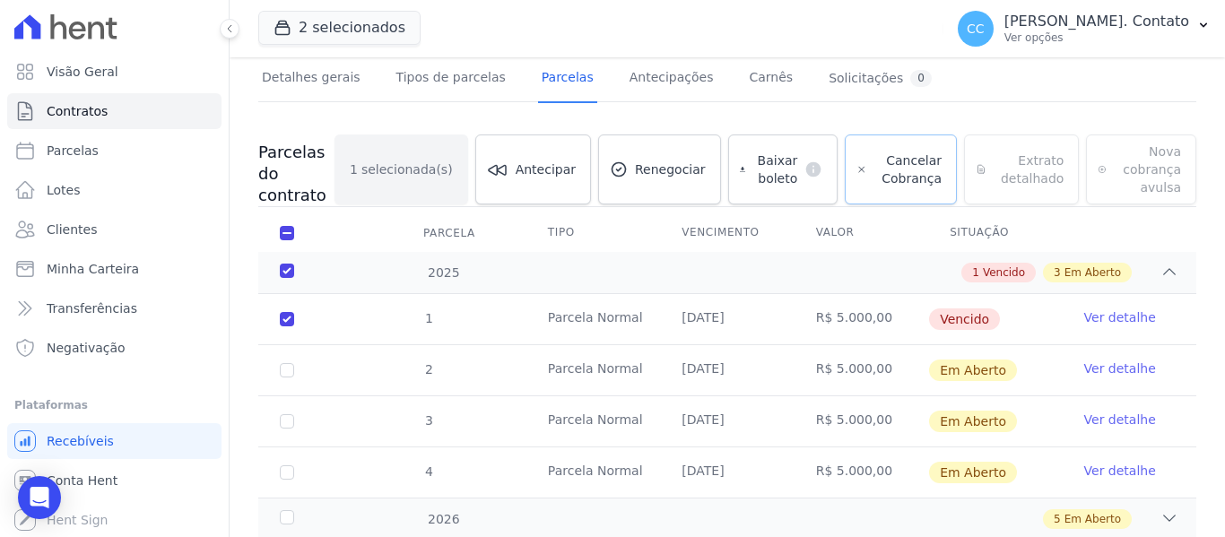
click at [872, 173] on link "Cancelar Cobrança" at bounding box center [900, 169] width 112 height 70
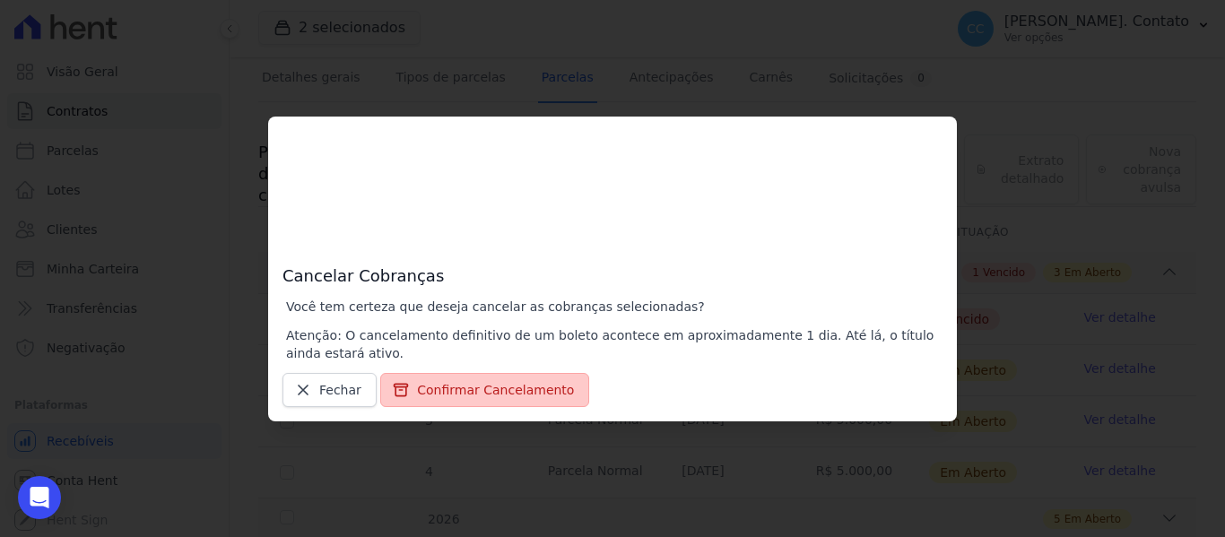
click at [502, 386] on button "Confirmar Cancelamento" at bounding box center [484, 390] width 209 height 34
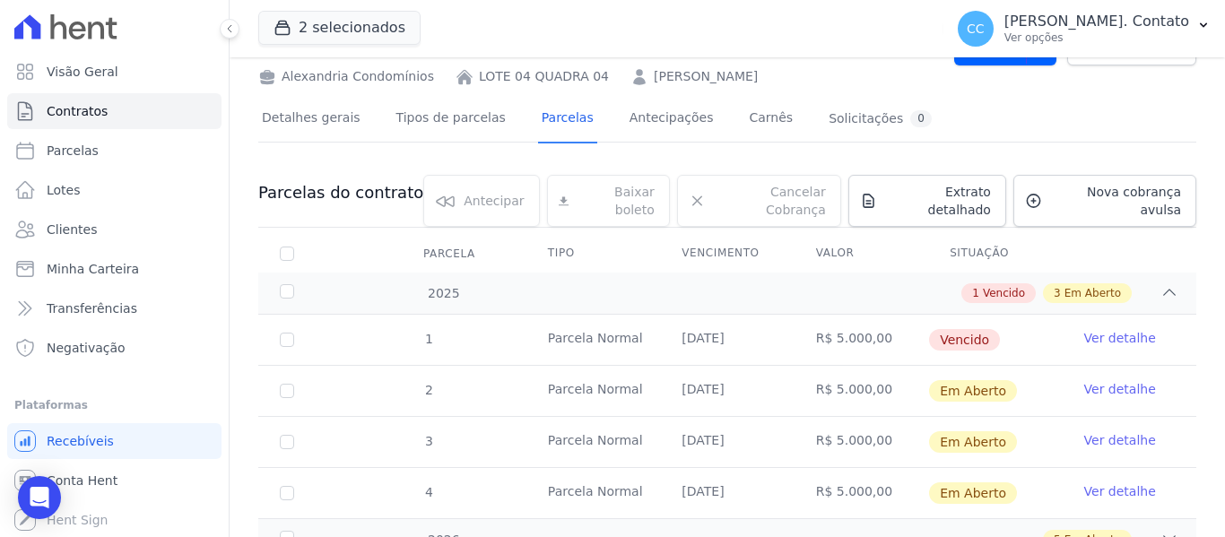
scroll to position [202, 0]
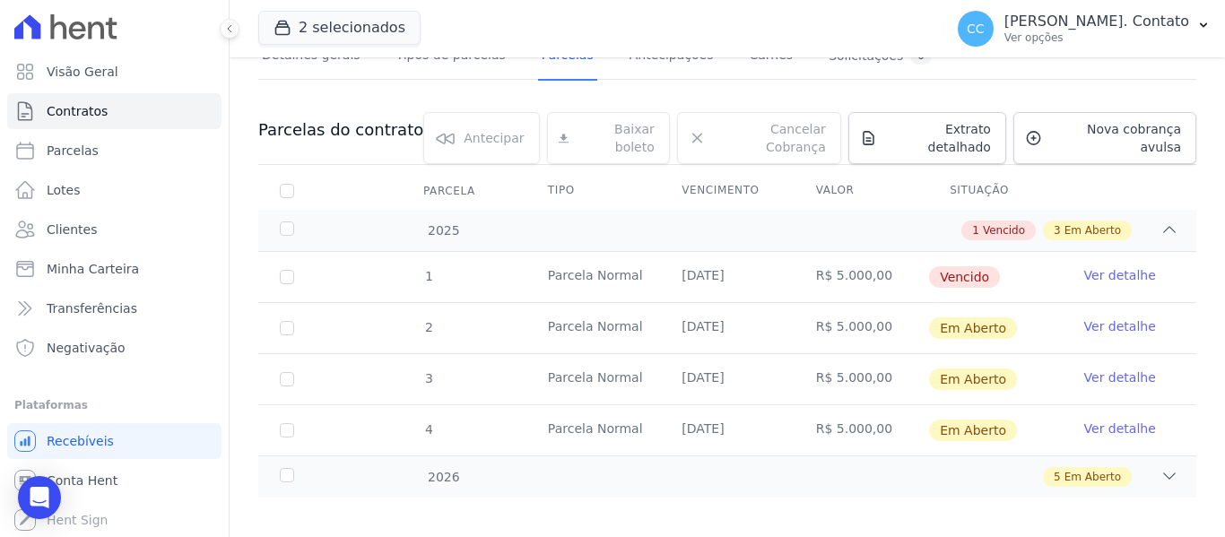
drag, startPoint x: 1106, startPoint y: 257, endPoint x: 1081, endPoint y: 266, distance: 26.7
click at [1105, 266] on link "Ver detalhe" at bounding box center [1120, 275] width 72 height 18
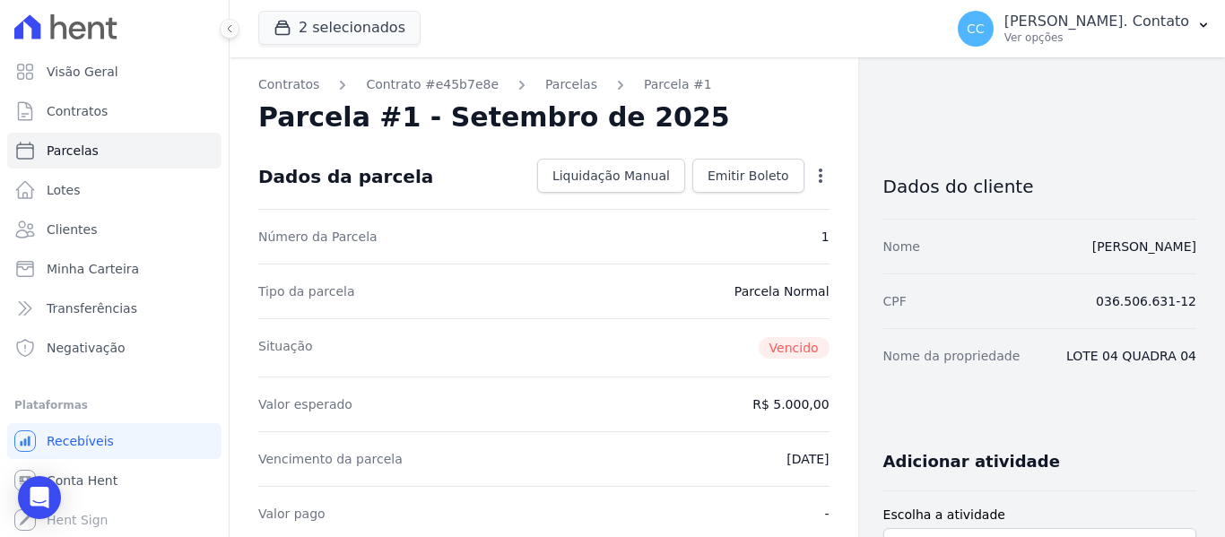
click at [811, 168] on icon "button" at bounding box center [820, 176] width 18 height 18
click at [739, 76] on nav "Contratos Contrato #e45b7e8e [GEOGRAPHIC_DATA] Parcela #1" at bounding box center [543, 84] width 571 height 19
click at [89, 105] on span "Contratos" at bounding box center [77, 111] width 61 height 18
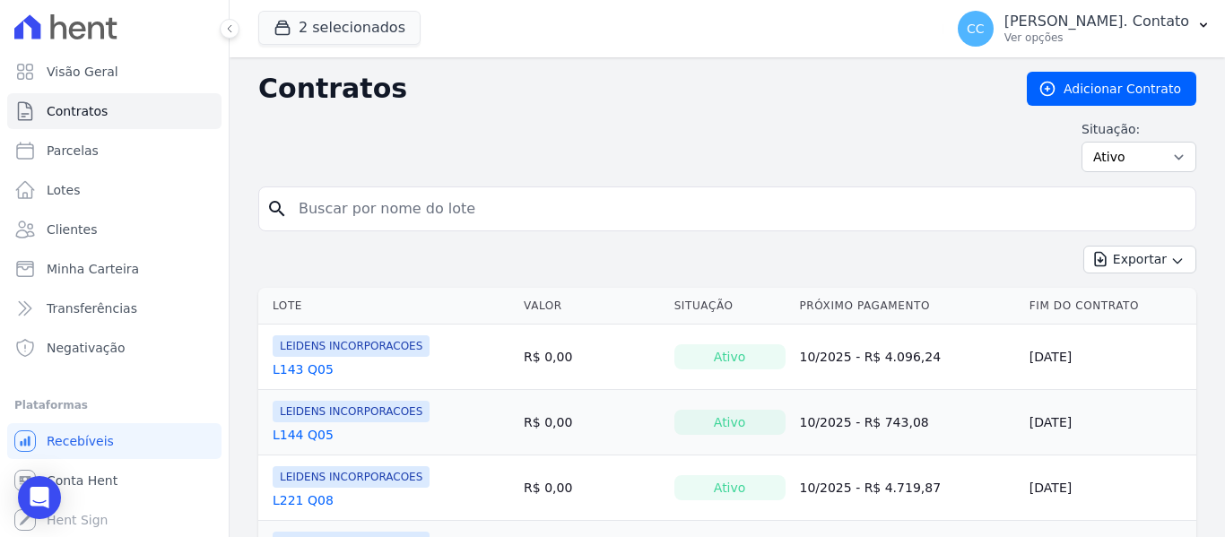
click at [387, 212] on input "search" at bounding box center [738, 209] width 900 height 36
type input "[PERSON_NAME]"
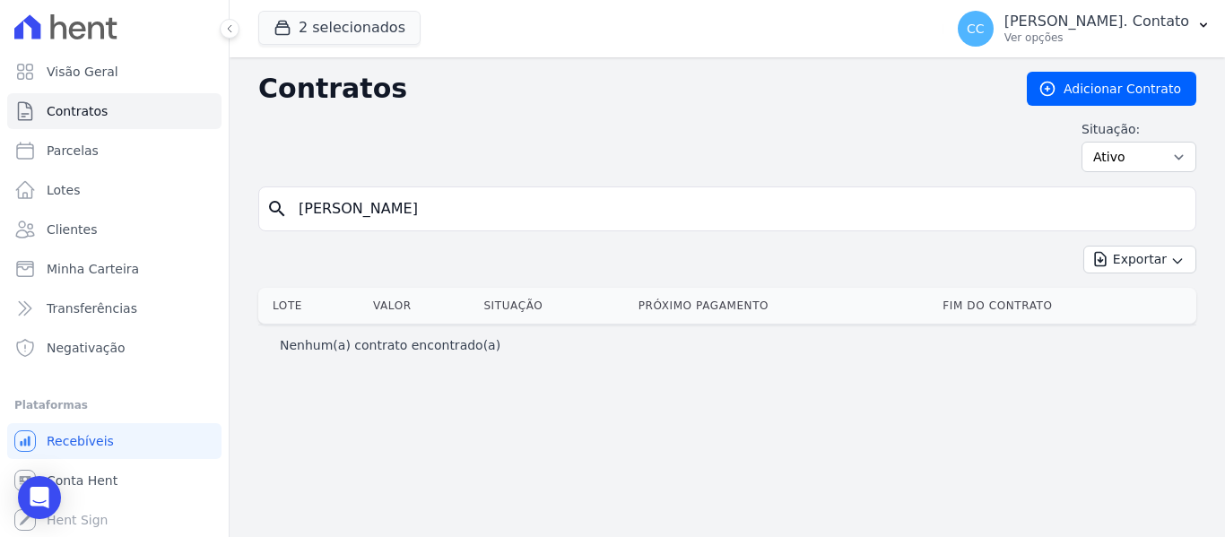
drag, startPoint x: 376, startPoint y: 195, endPoint x: 252, endPoint y: 225, distance: 127.4
click at [252, 225] on div "Contratos Adicionar Contrato Situação: Ativo Todos Pausado Distratado Rascunho …" at bounding box center [726, 297] width 995 height 480
type input "andre"
click at [68, 237] on span "Clientes" at bounding box center [72, 230] width 50 height 18
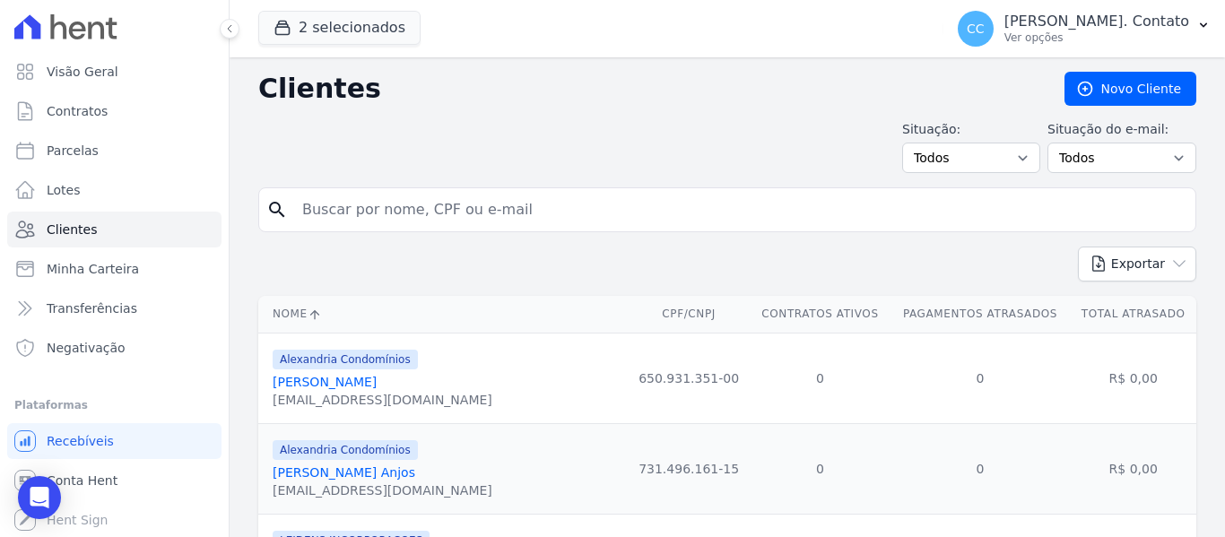
click at [456, 207] on input "search" at bounding box center [739, 210] width 896 height 36
type input "andre"
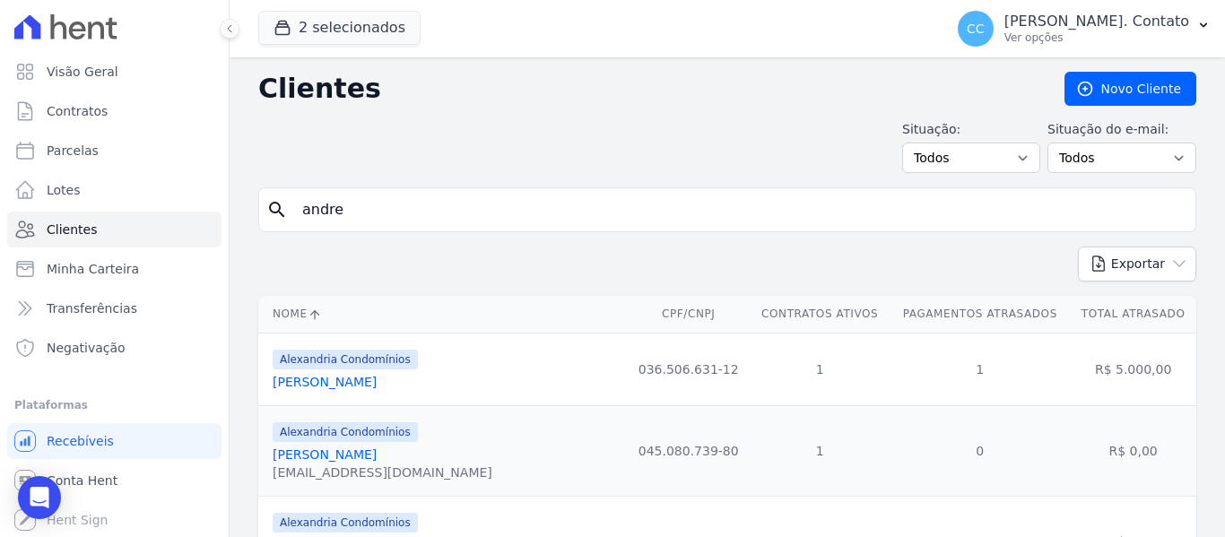
click at [342, 385] on link "[PERSON_NAME]" at bounding box center [325, 382] width 104 height 14
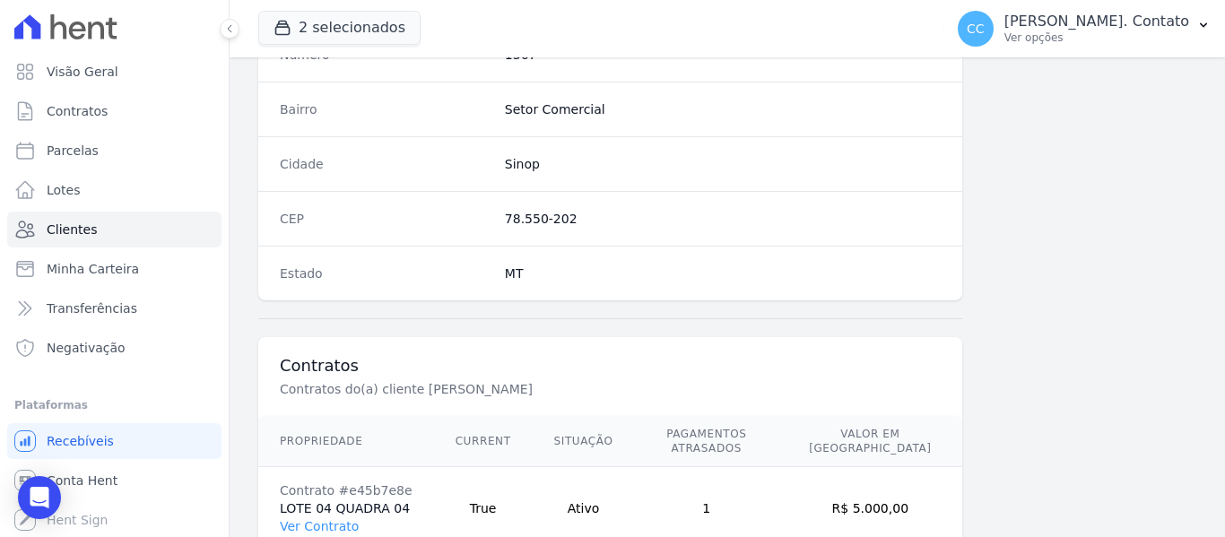
scroll to position [1140, 0]
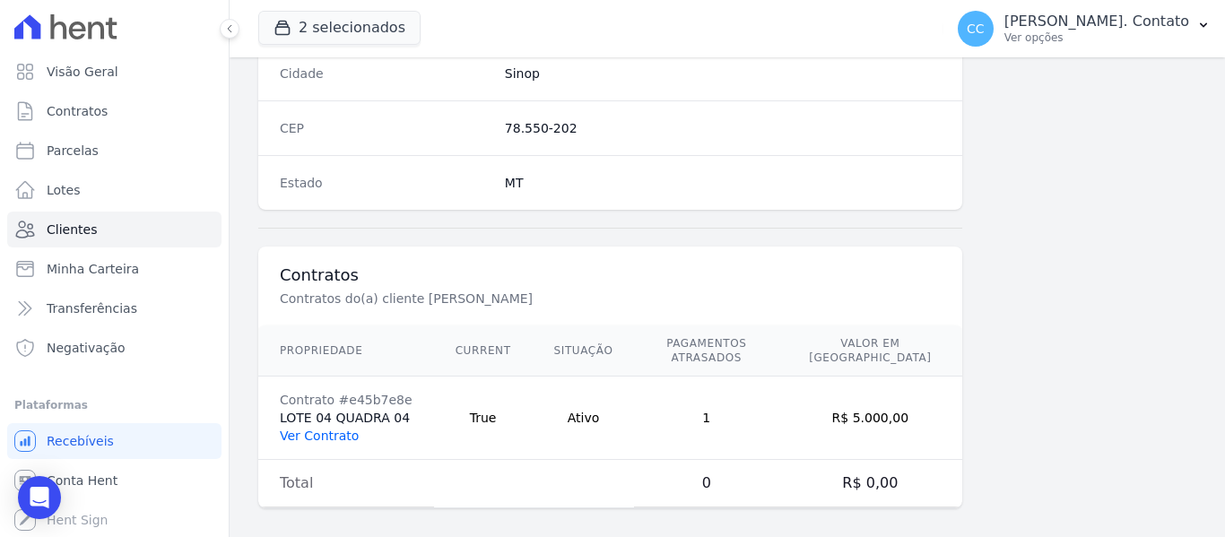
click at [332, 429] on link "Ver Contrato" at bounding box center [319, 436] width 79 height 14
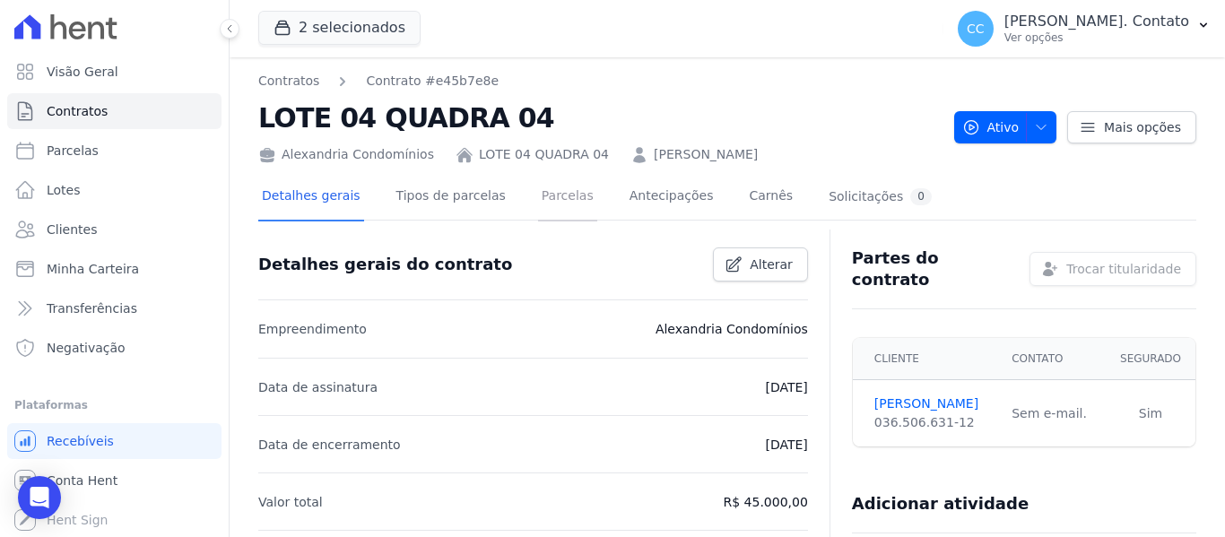
click at [553, 198] on link "Parcelas" at bounding box center [567, 198] width 59 height 48
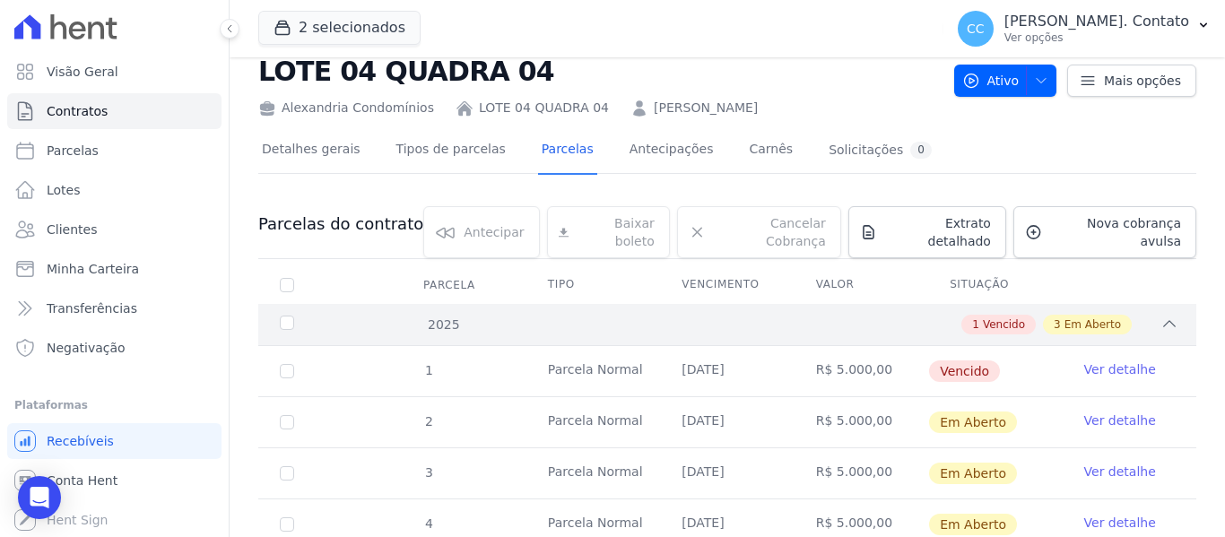
scroll to position [141, 0]
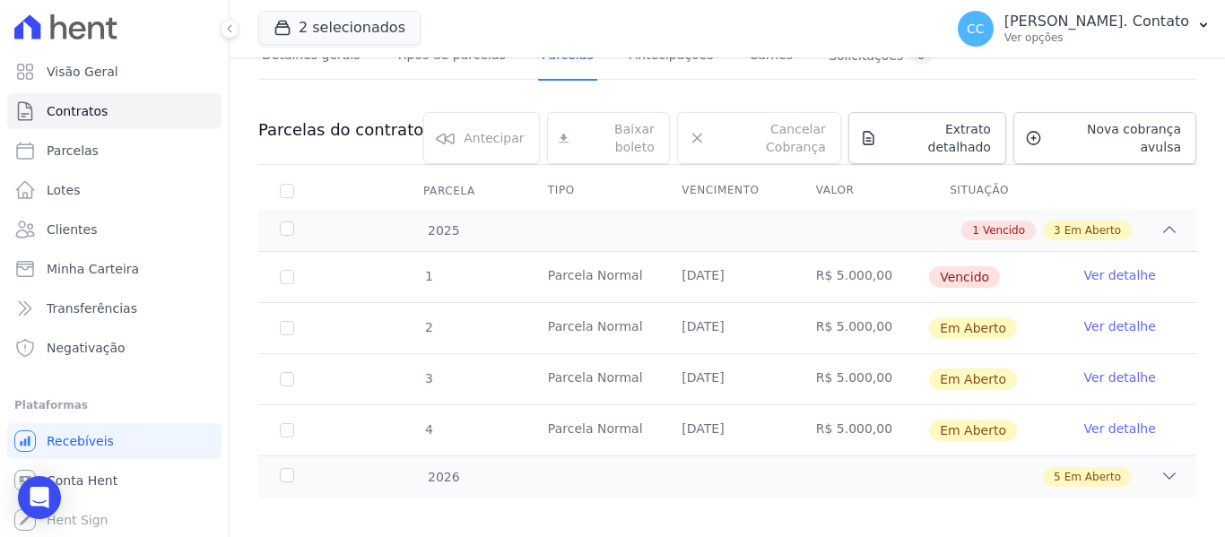
click at [1118, 266] on link "Ver detalhe" at bounding box center [1120, 275] width 72 height 18
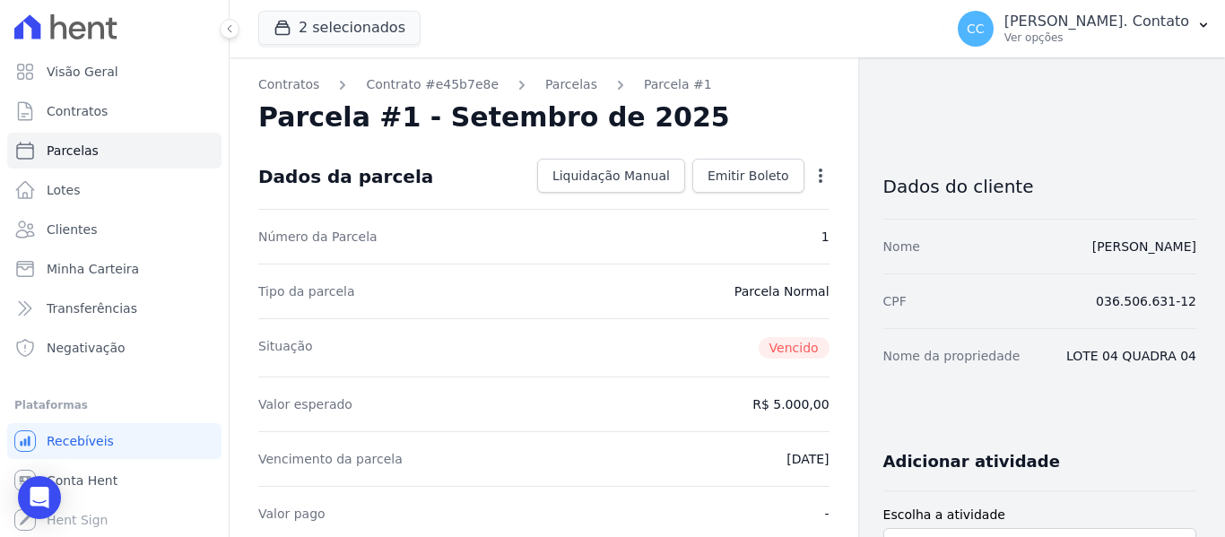
click at [811, 172] on icon "button" at bounding box center [820, 176] width 18 height 18
click at [811, 173] on icon "button" at bounding box center [820, 176] width 18 height 18
click at [56, 77] on span "Visão Geral" at bounding box center [83, 72] width 72 height 18
